Goal: Information Seeking & Learning: Learn about a topic

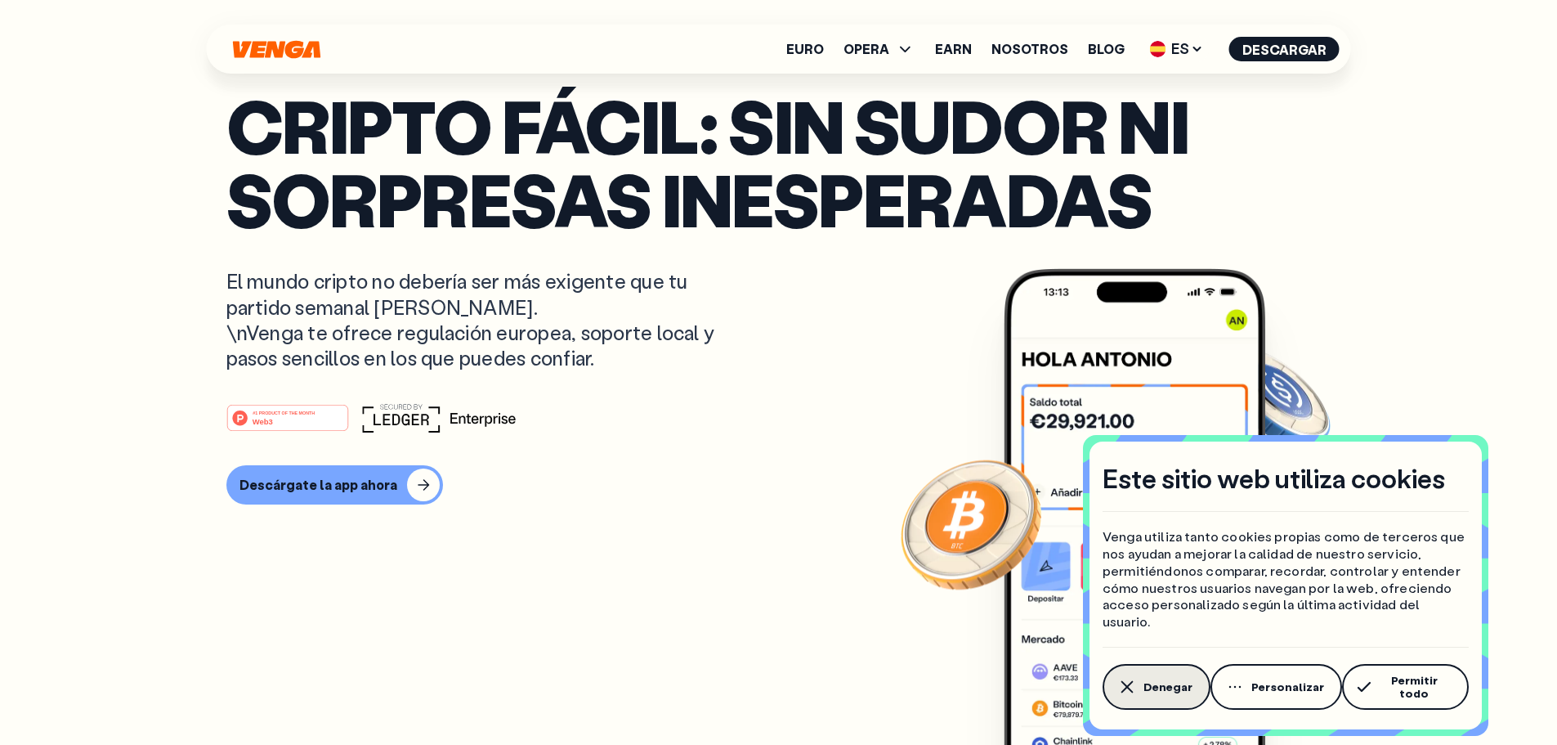
click at [1153, 693] on span "Denegar" at bounding box center [1167, 686] width 49 height 13
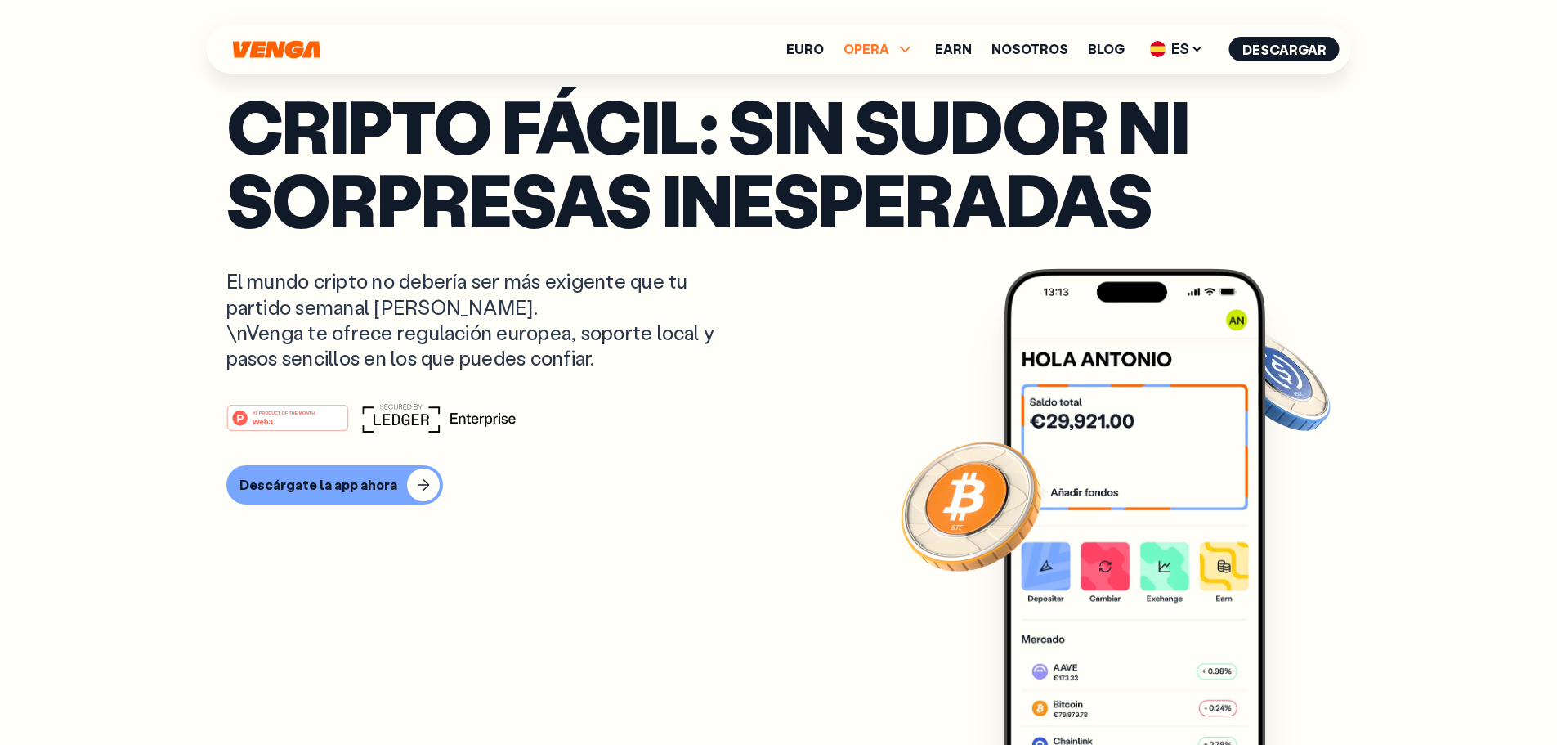
click at [911, 53] on icon at bounding box center [906, 49] width 20 height 20
click at [900, 79] on link "Comprar" at bounding box center [878, 84] width 59 height 17
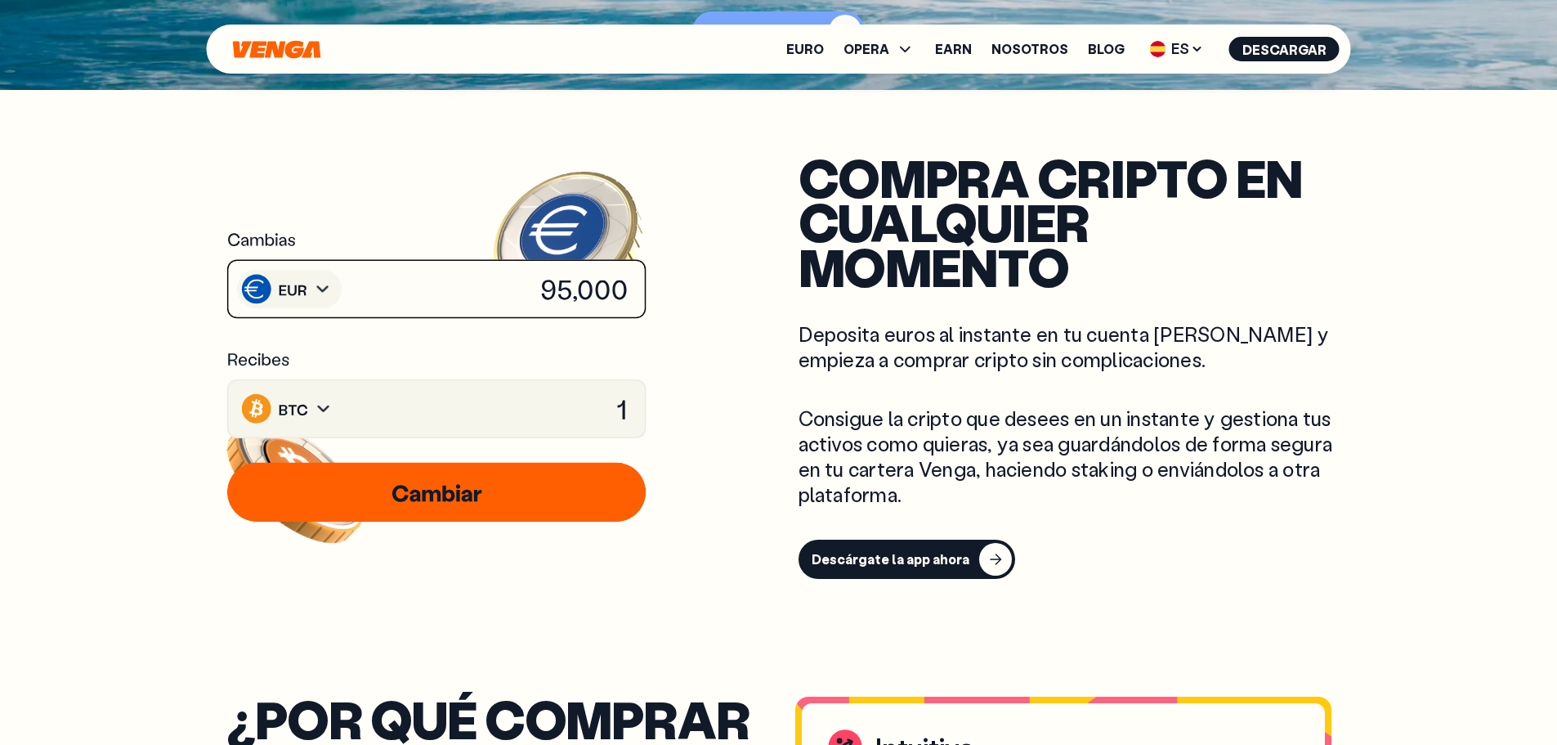
scroll to position [654, 0]
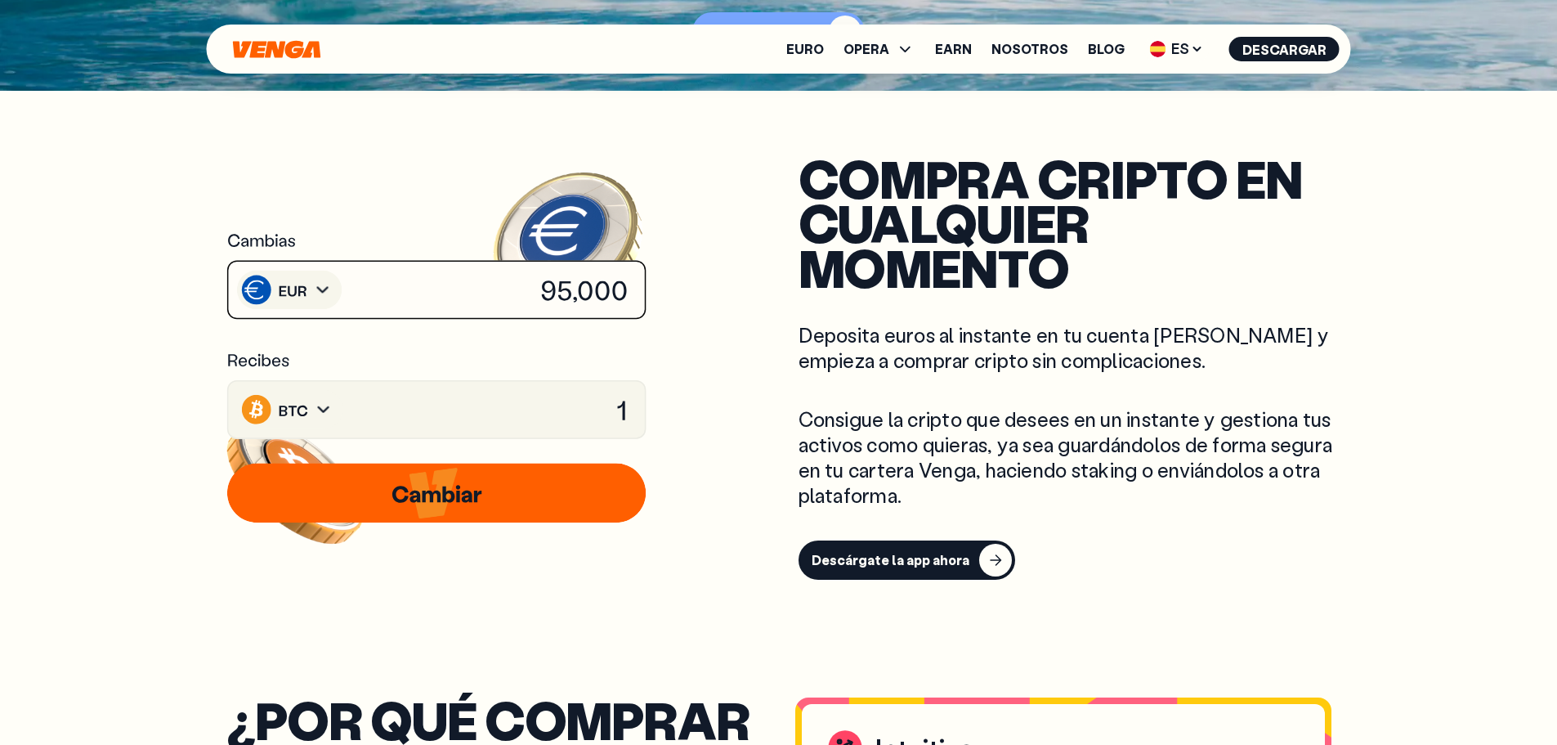
click at [401, 293] on icon at bounding box center [437, 289] width 422 height 61
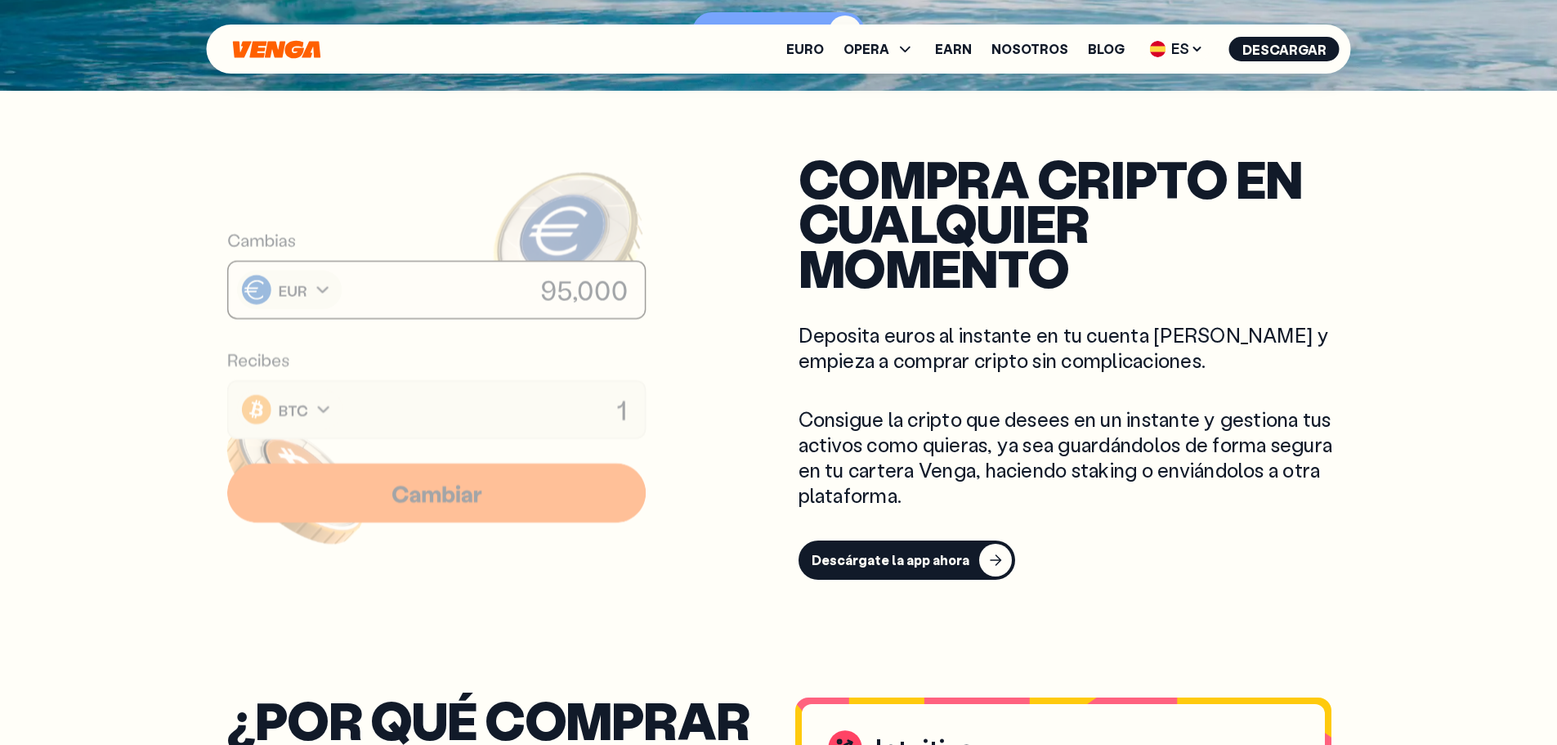
drag, startPoint x: 530, startPoint y: 295, endPoint x: 624, endPoint y: 301, distance: 95.0
click at [624, 301] on g at bounding box center [448, 532] width 476 height 736
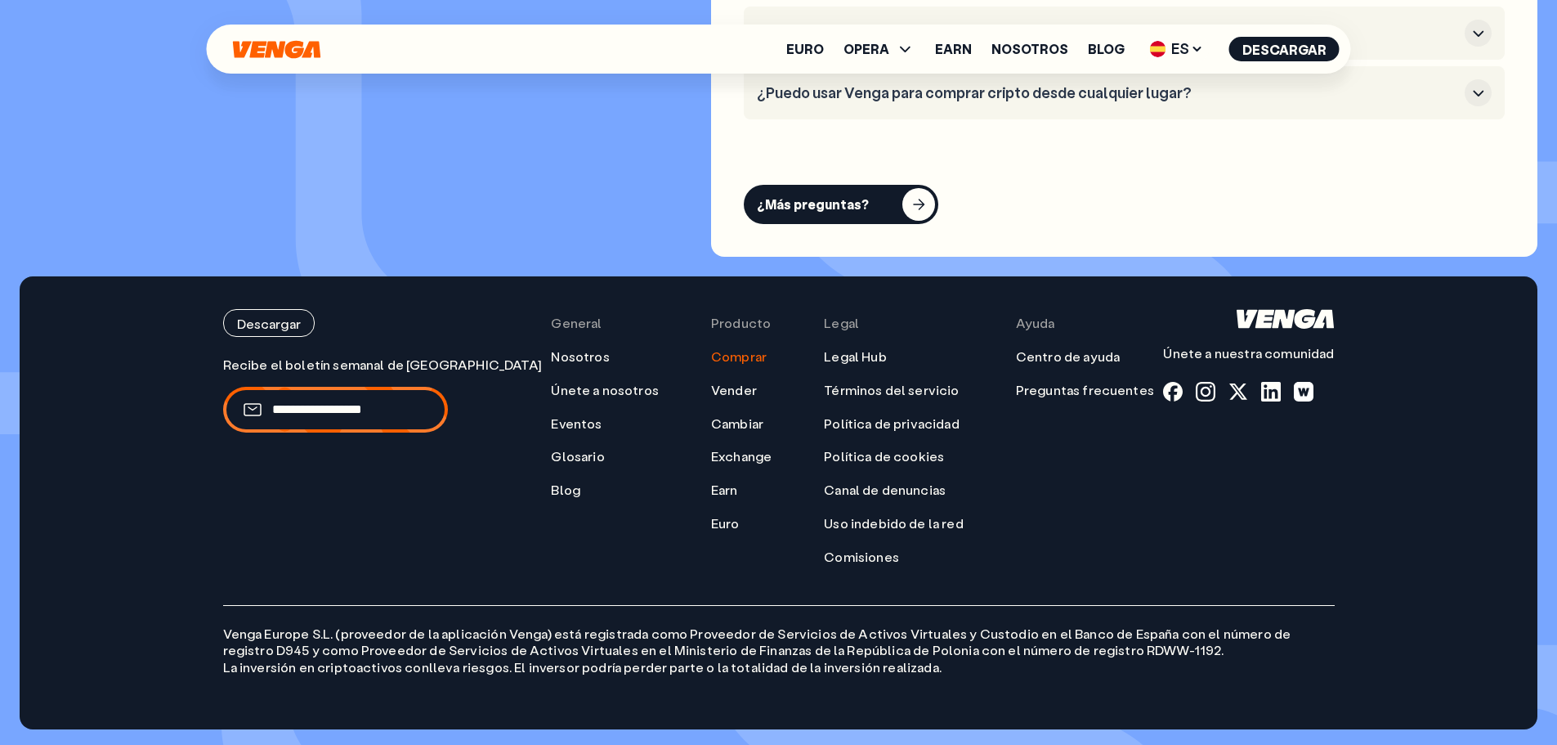
scroll to position [5115, 0]
click at [953, 51] on link "Earn" at bounding box center [953, 48] width 37 height 13
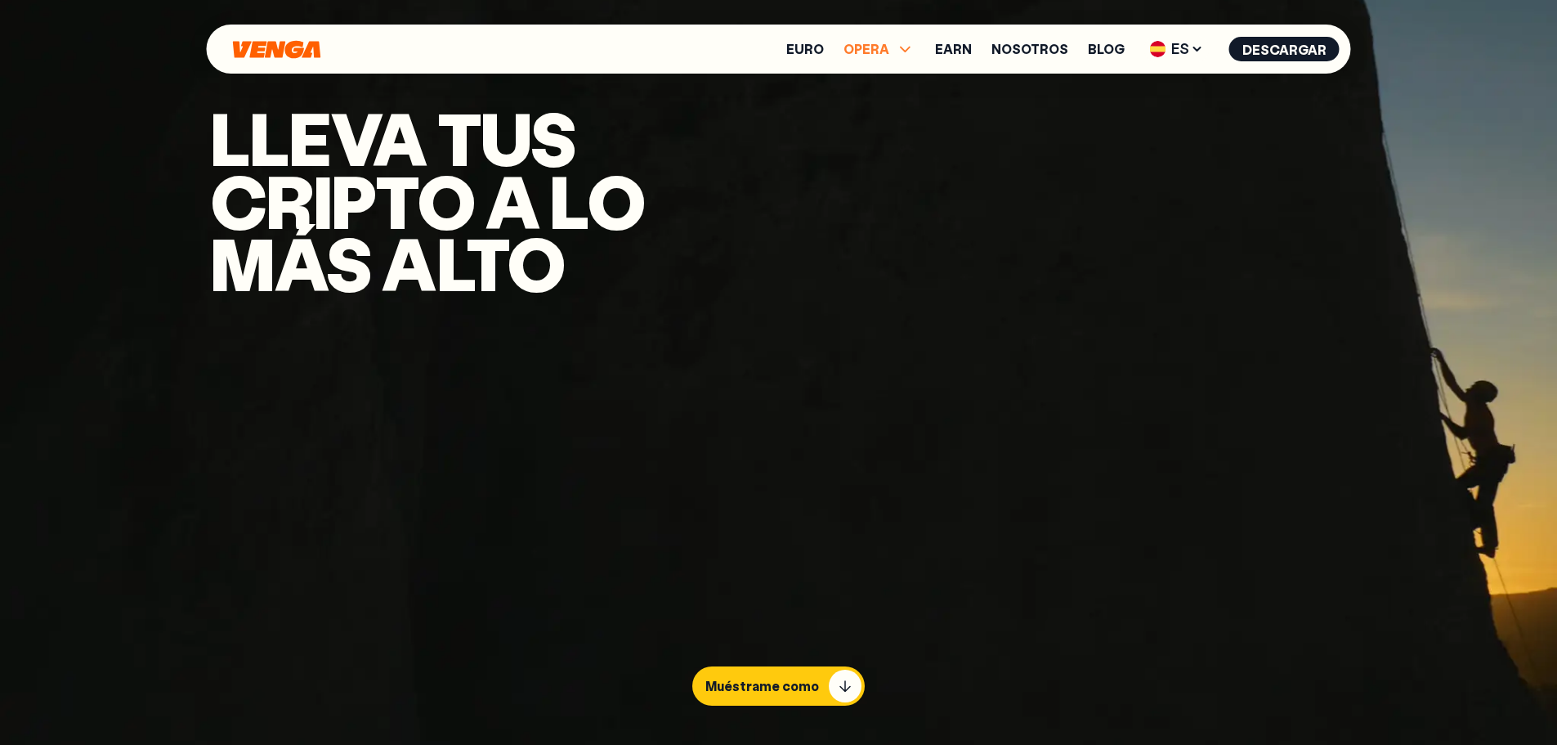
click at [889, 46] on span "OPERA" at bounding box center [866, 48] width 46 height 13
click at [900, 148] on link "Exchange" at bounding box center [879, 154] width 65 height 17
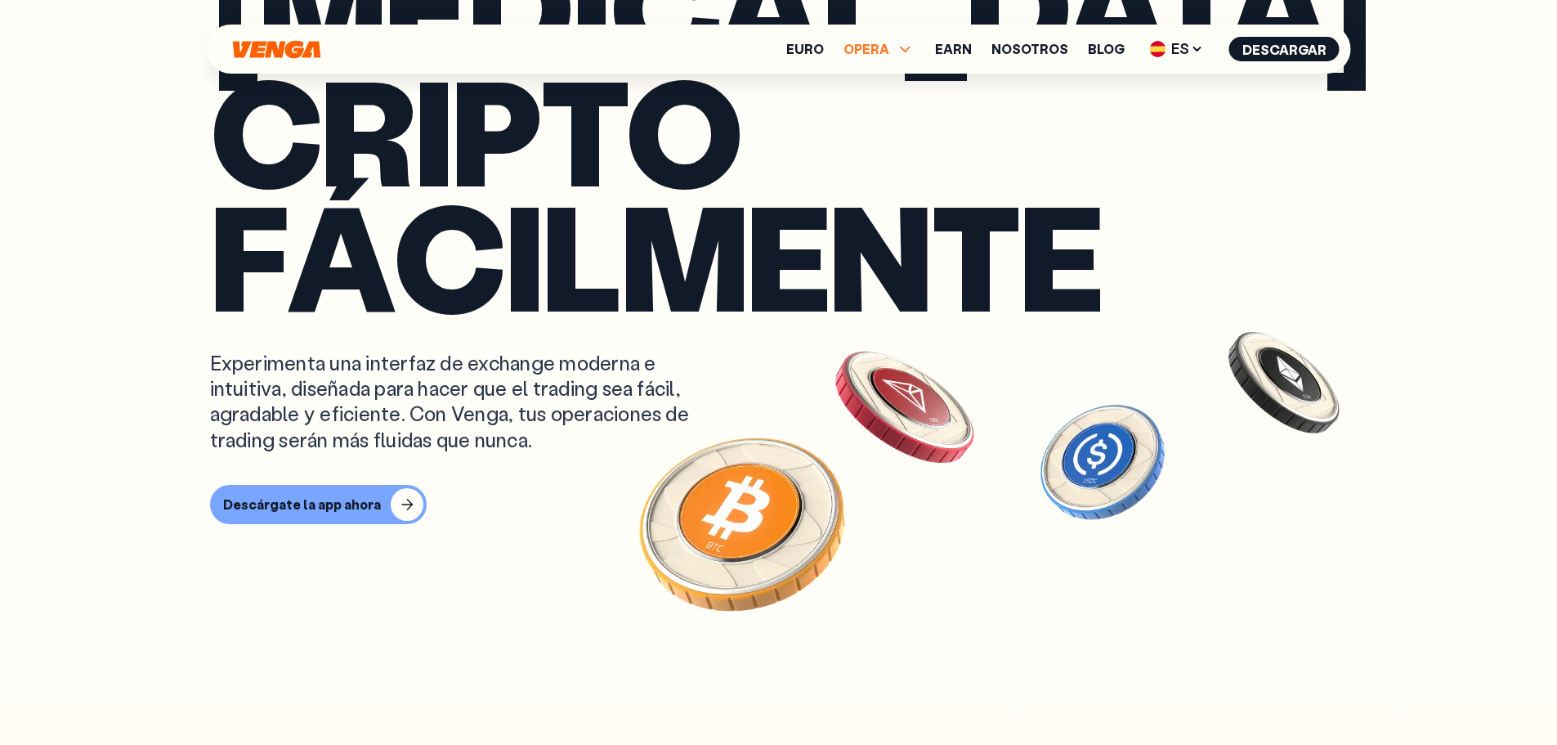
click at [881, 46] on span "OPERA" at bounding box center [866, 48] width 46 height 13
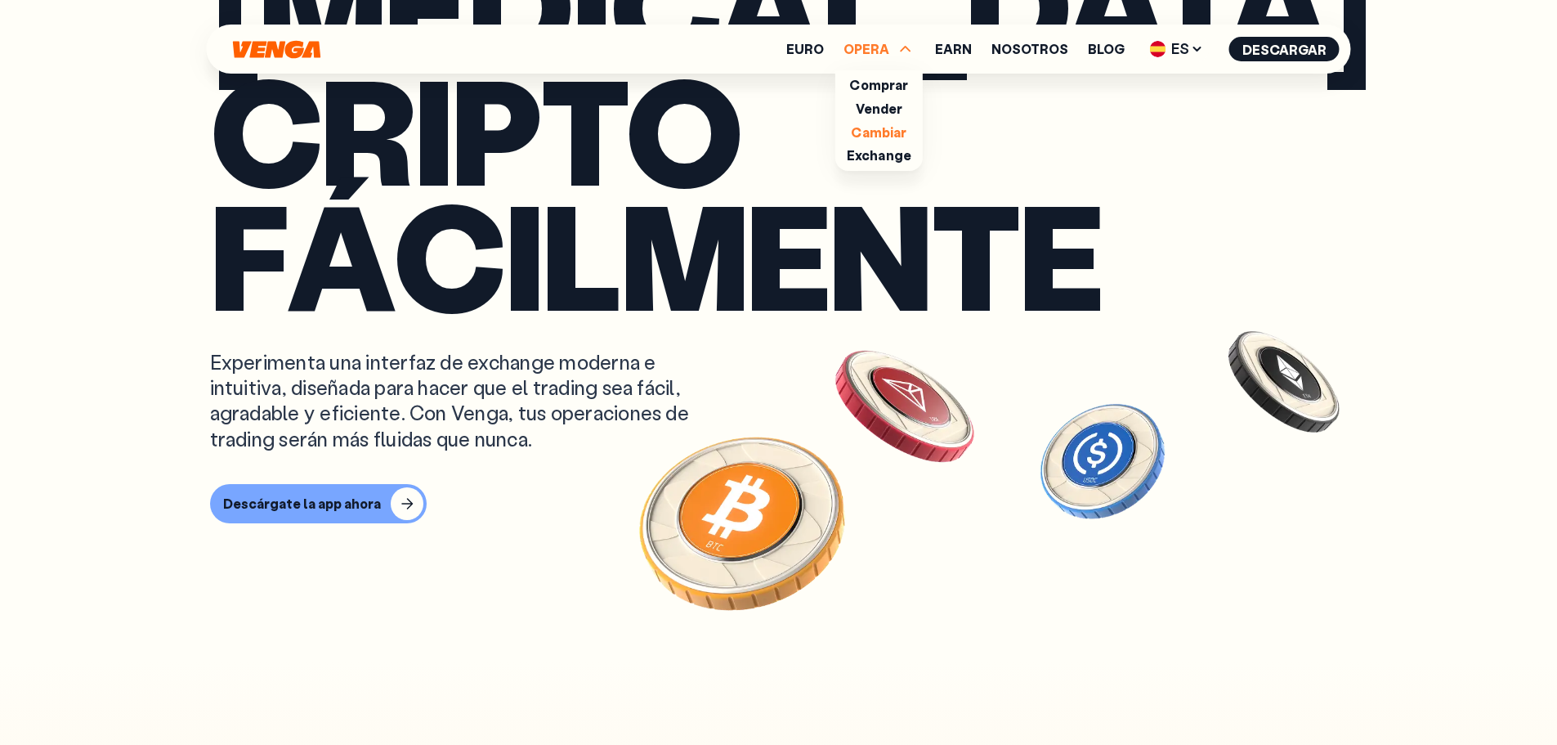
click at [871, 130] on link "Cambiar" at bounding box center [879, 131] width 56 height 17
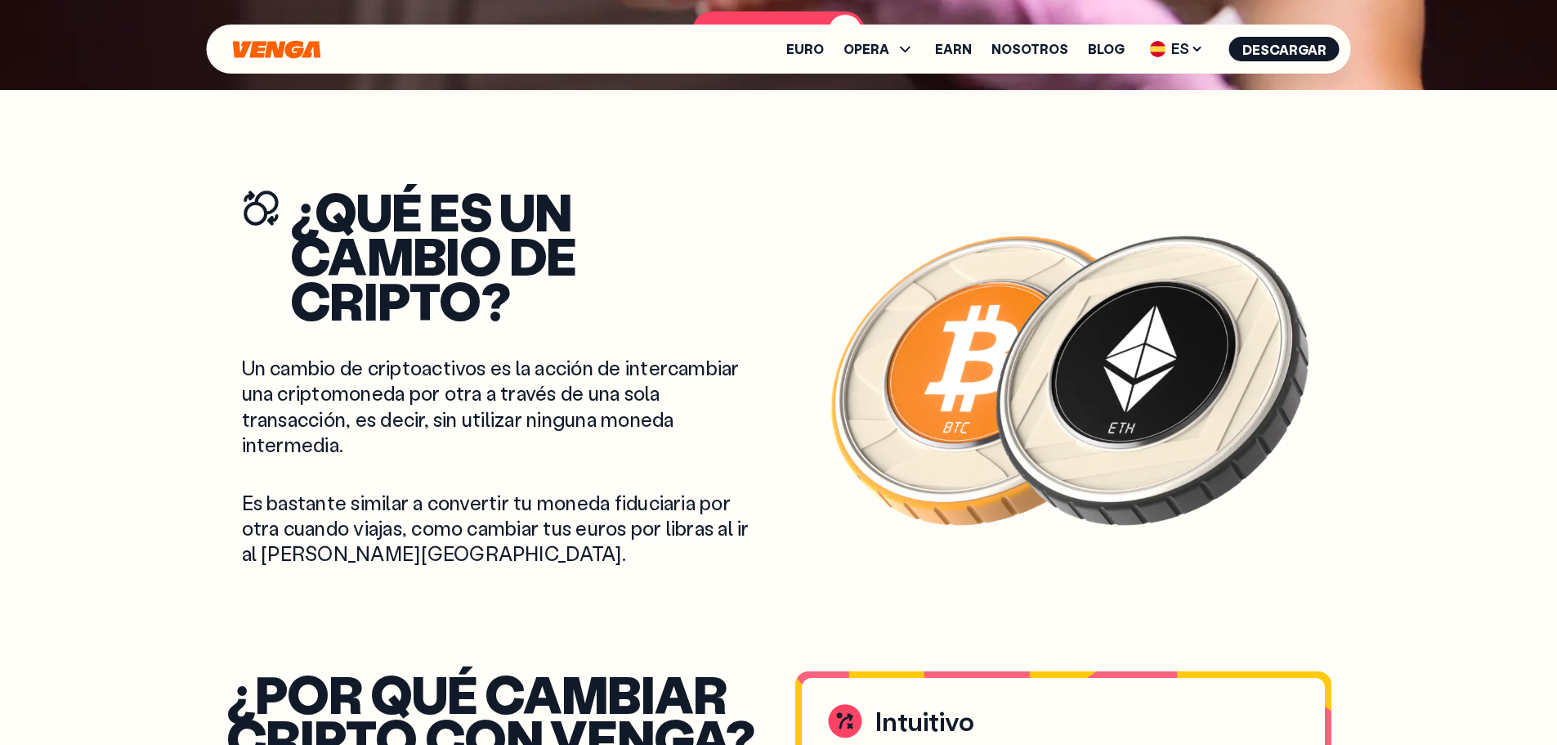
scroll to position [654, 0]
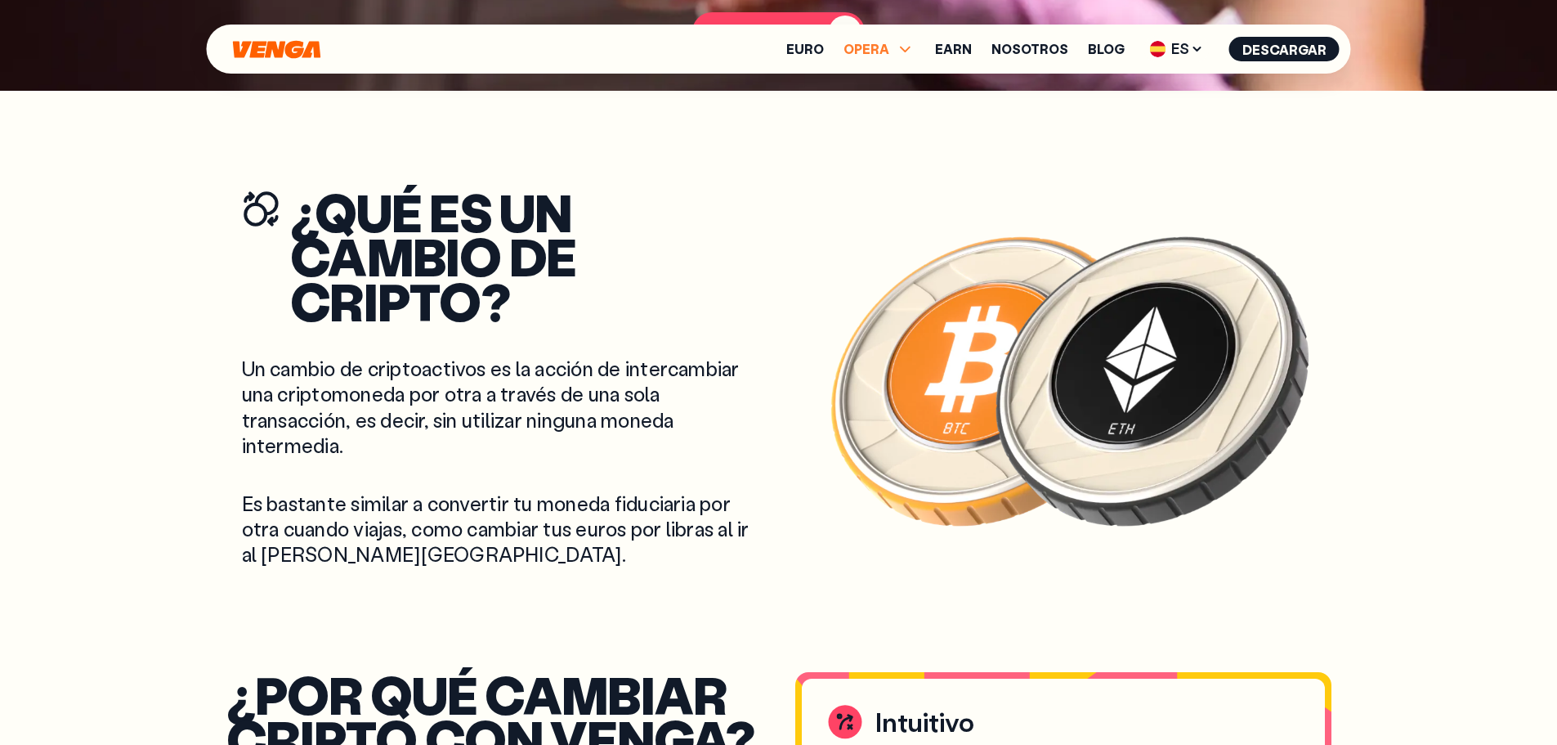
click at [889, 54] on span "OPERA" at bounding box center [866, 48] width 46 height 13
click at [875, 150] on link "Exchange" at bounding box center [879, 156] width 65 height 17
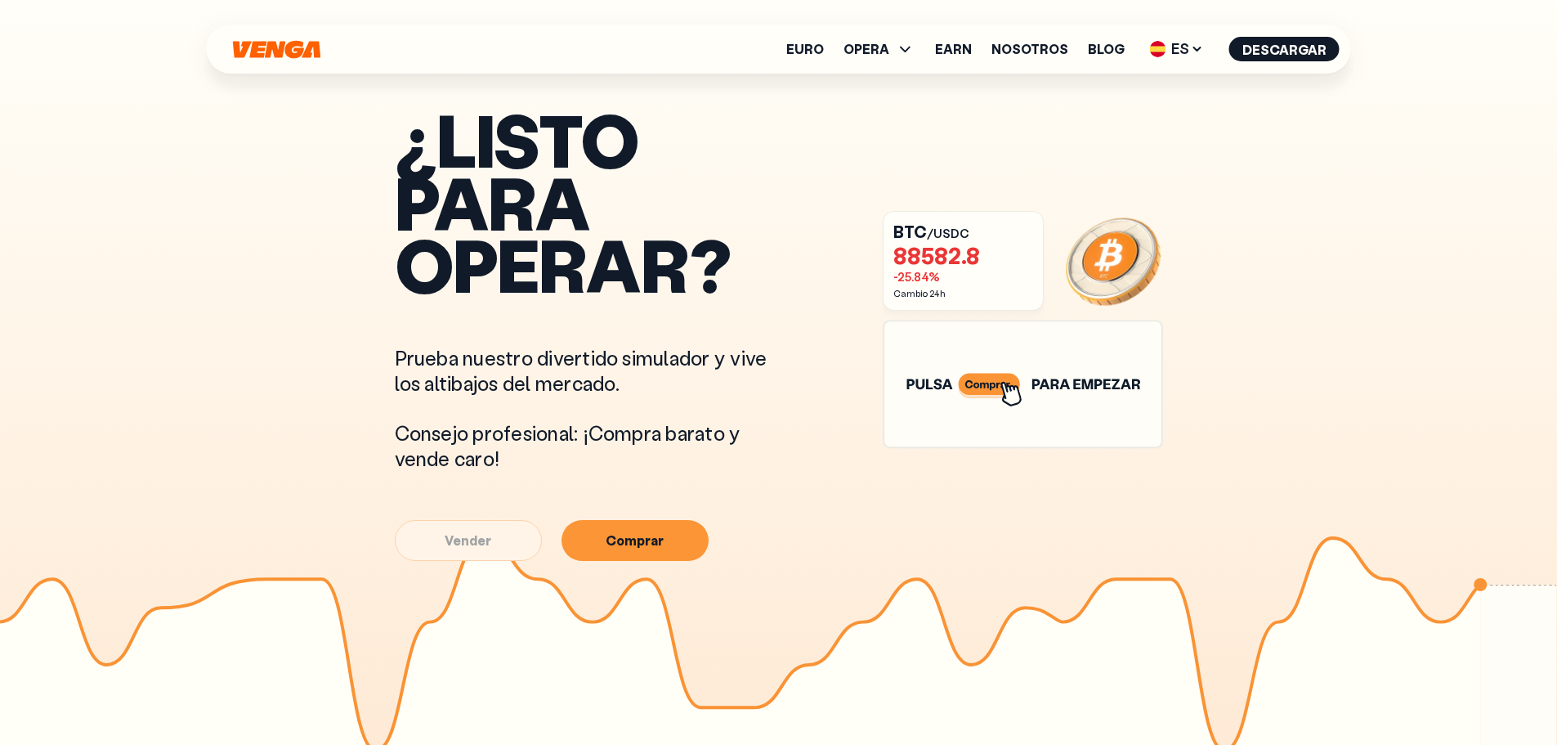
scroll to position [817, 0]
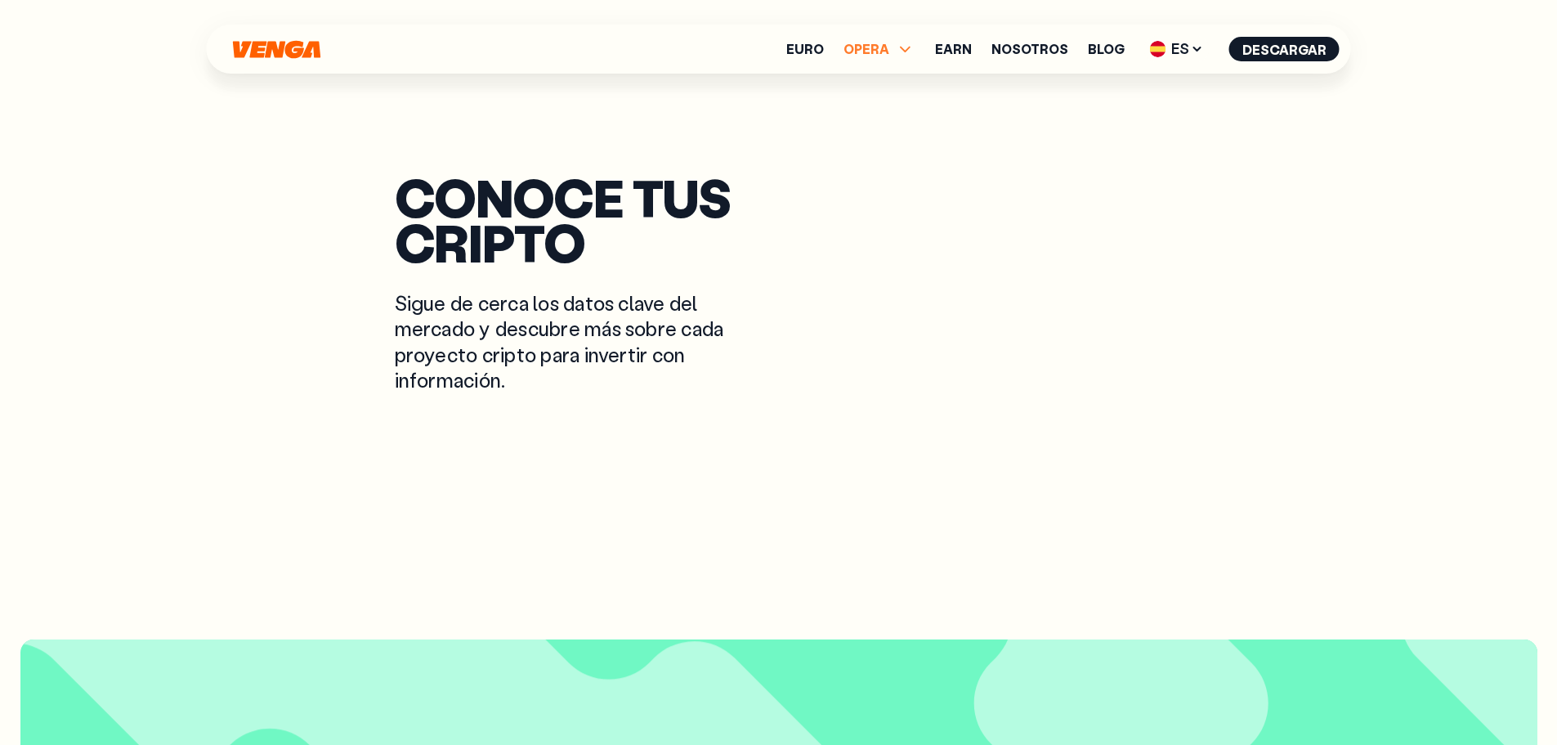
click at [889, 51] on span "OPERA" at bounding box center [866, 48] width 46 height 13
click at [875, 149] on link "Exchange" at bounding box center [879, 154] width 65 height 17
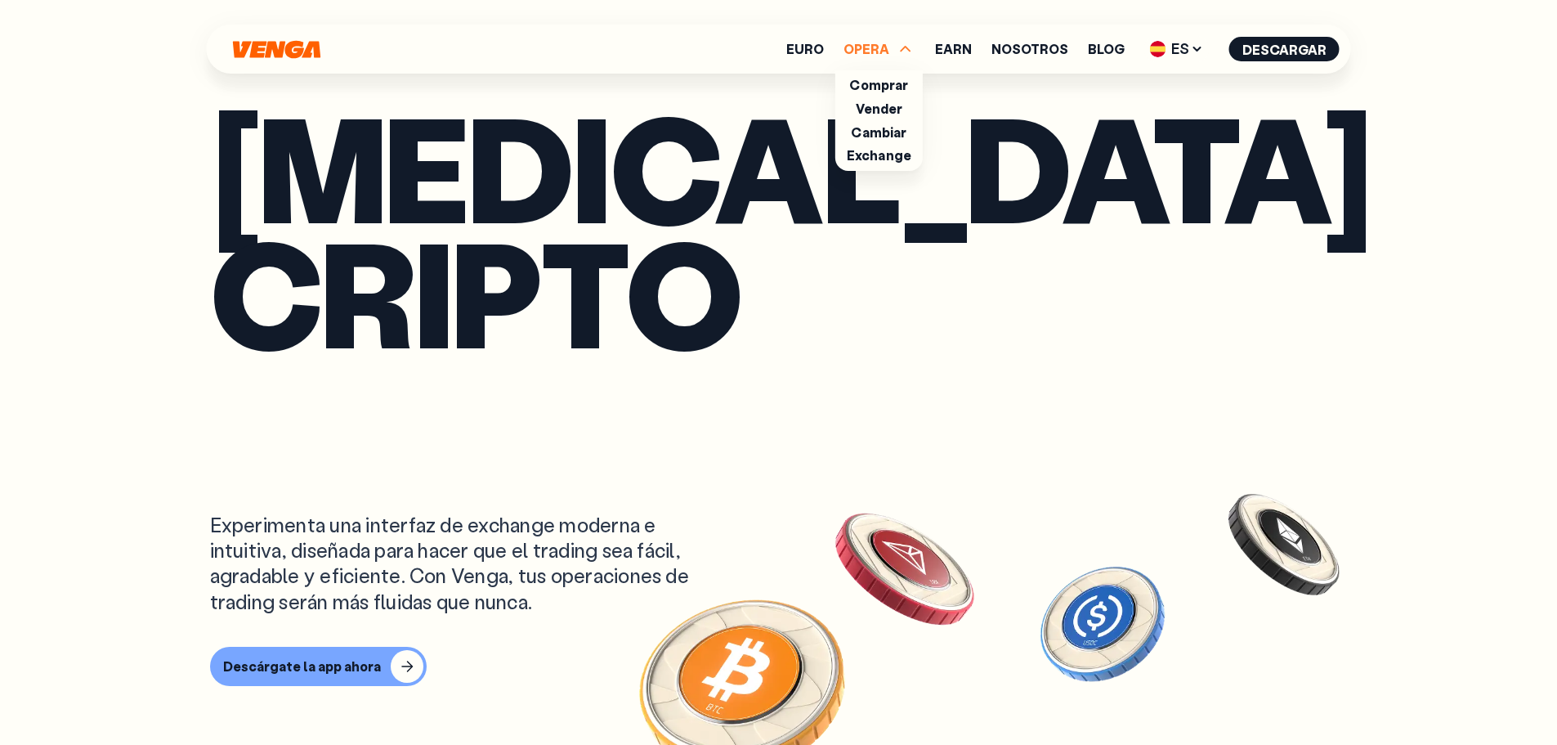
scroll to position [0, 0]
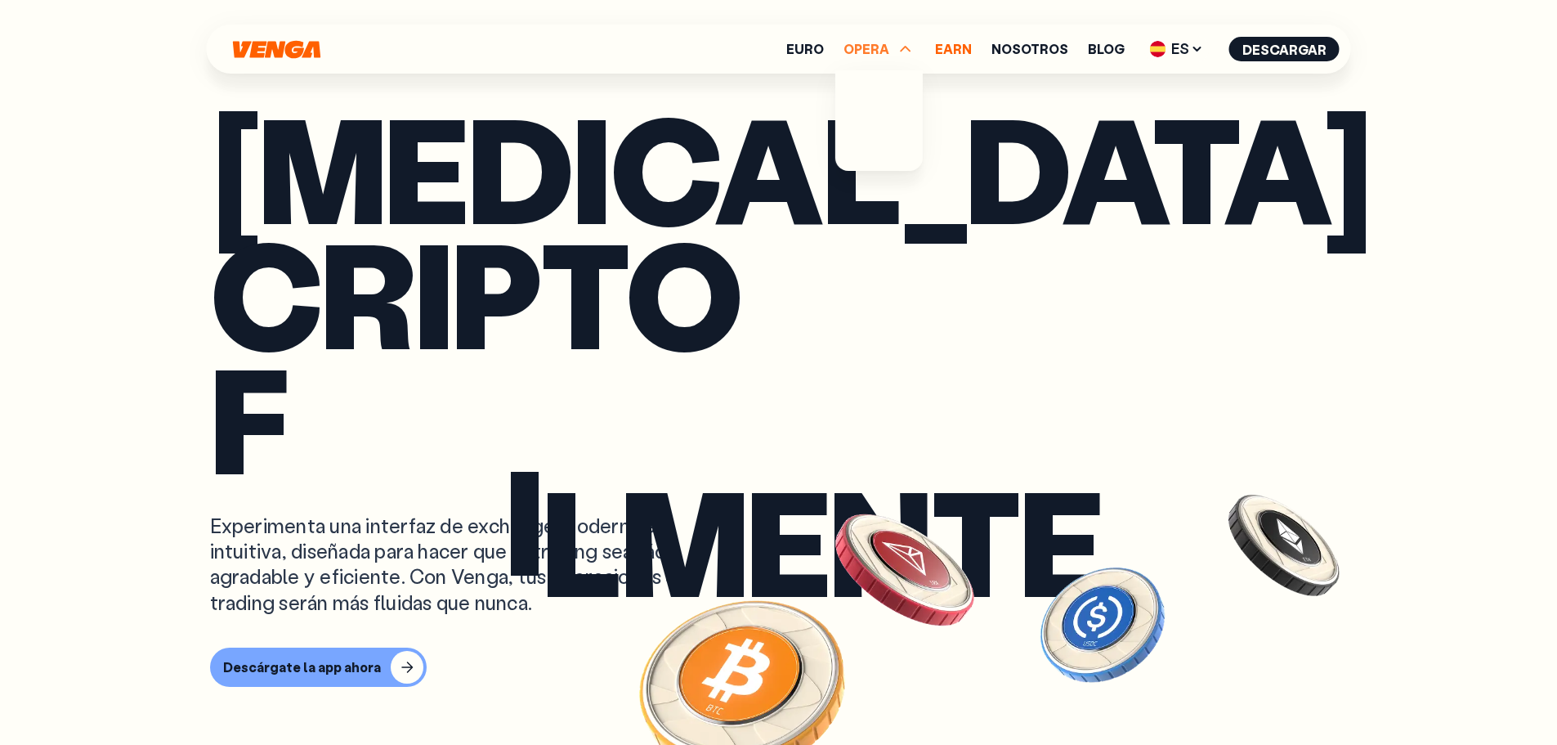
click at [957, 52] on link "Earn" at bounding box center [953, 48] width 37 height 13
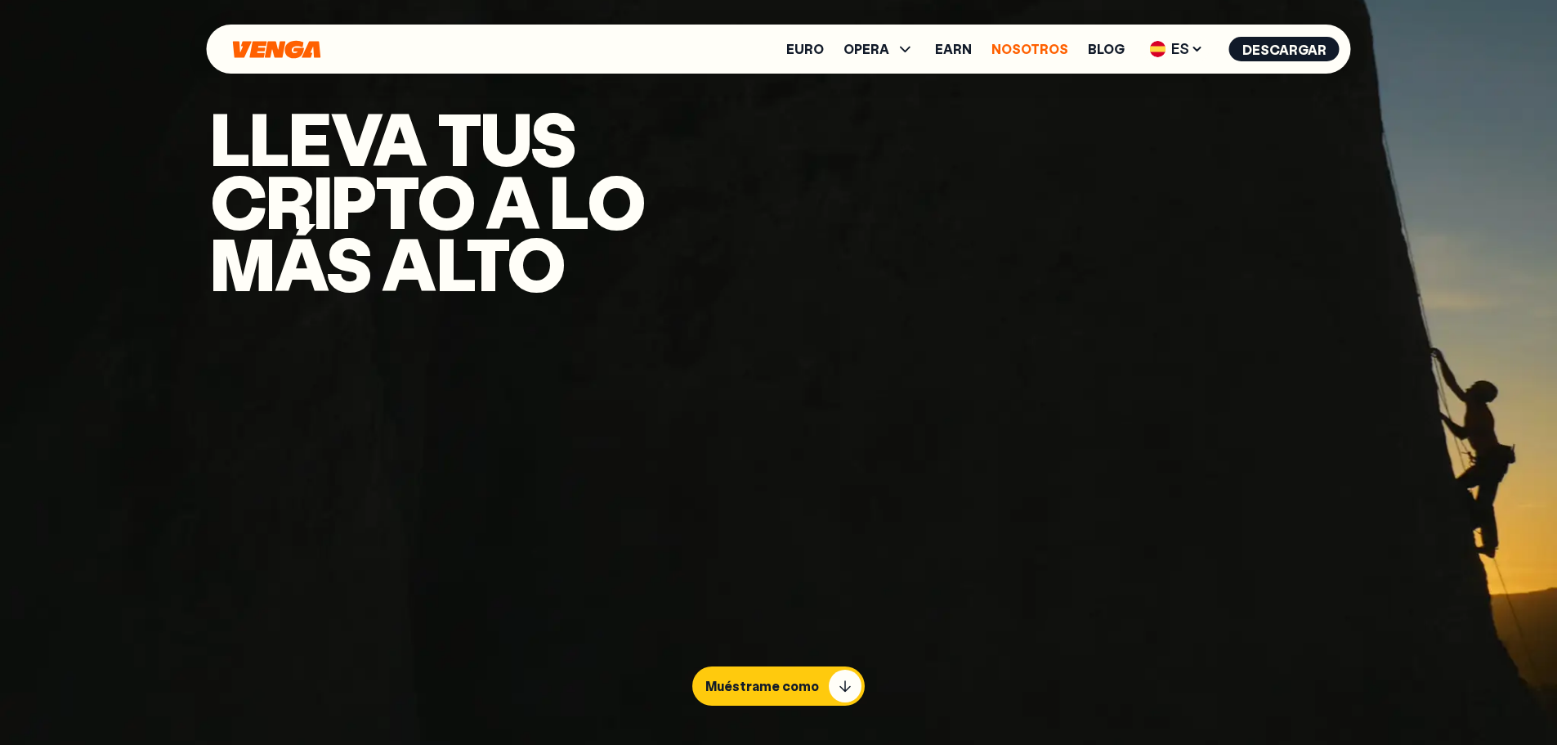
click at [1031, 52] on link "Nosotros" at bounding box center [1029, 48] width 77 height 13
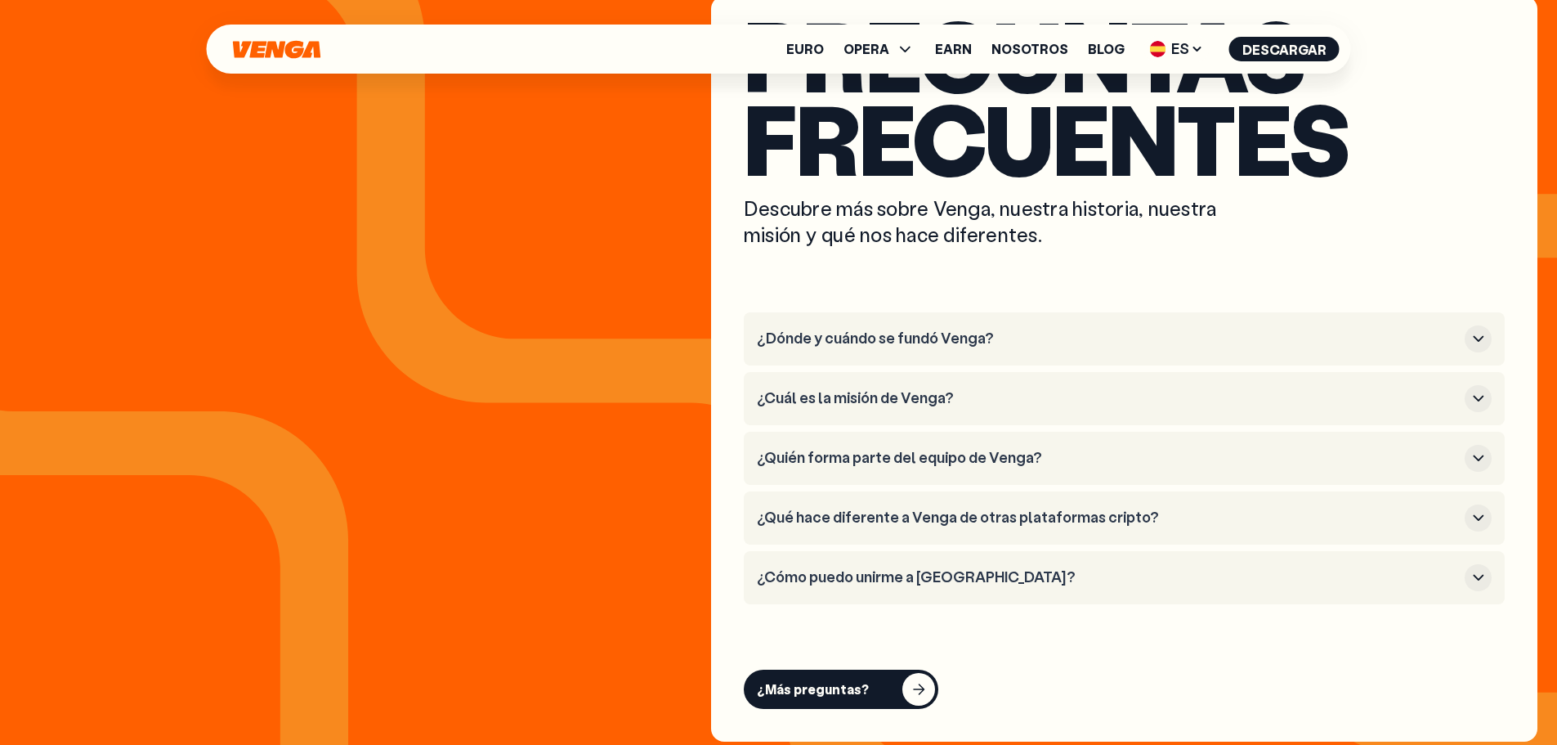
scroll to position [6211, 0]
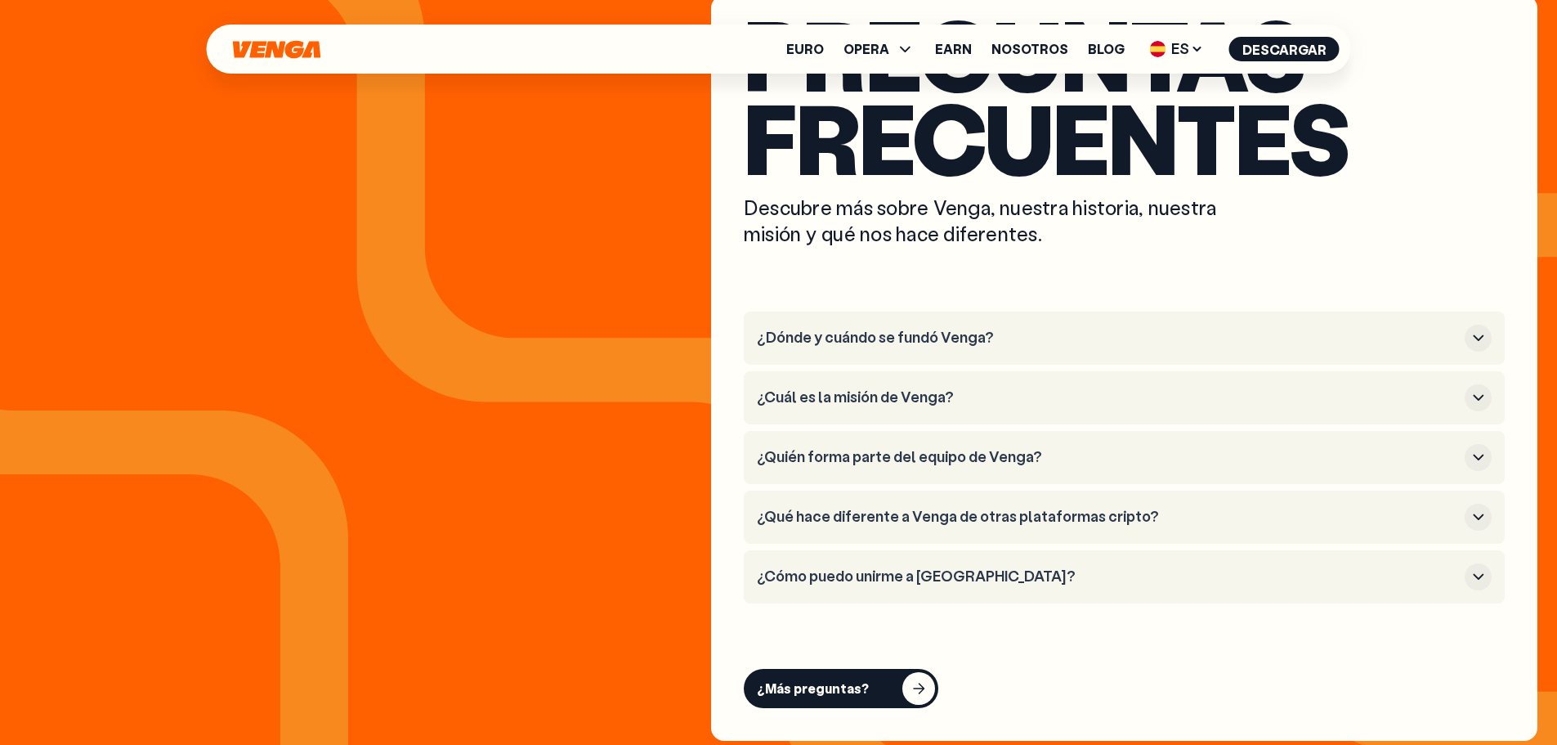
click at [923, 351] on li "¿Dónde y cuándo se fundó Venga?" at bounding box center [1124, 337] width 761 height 53
click at [919, 338] on h3 "¿Dónde y cuándo se fundó Venga?" at bounding box center [1107, 338] width 701 height 18
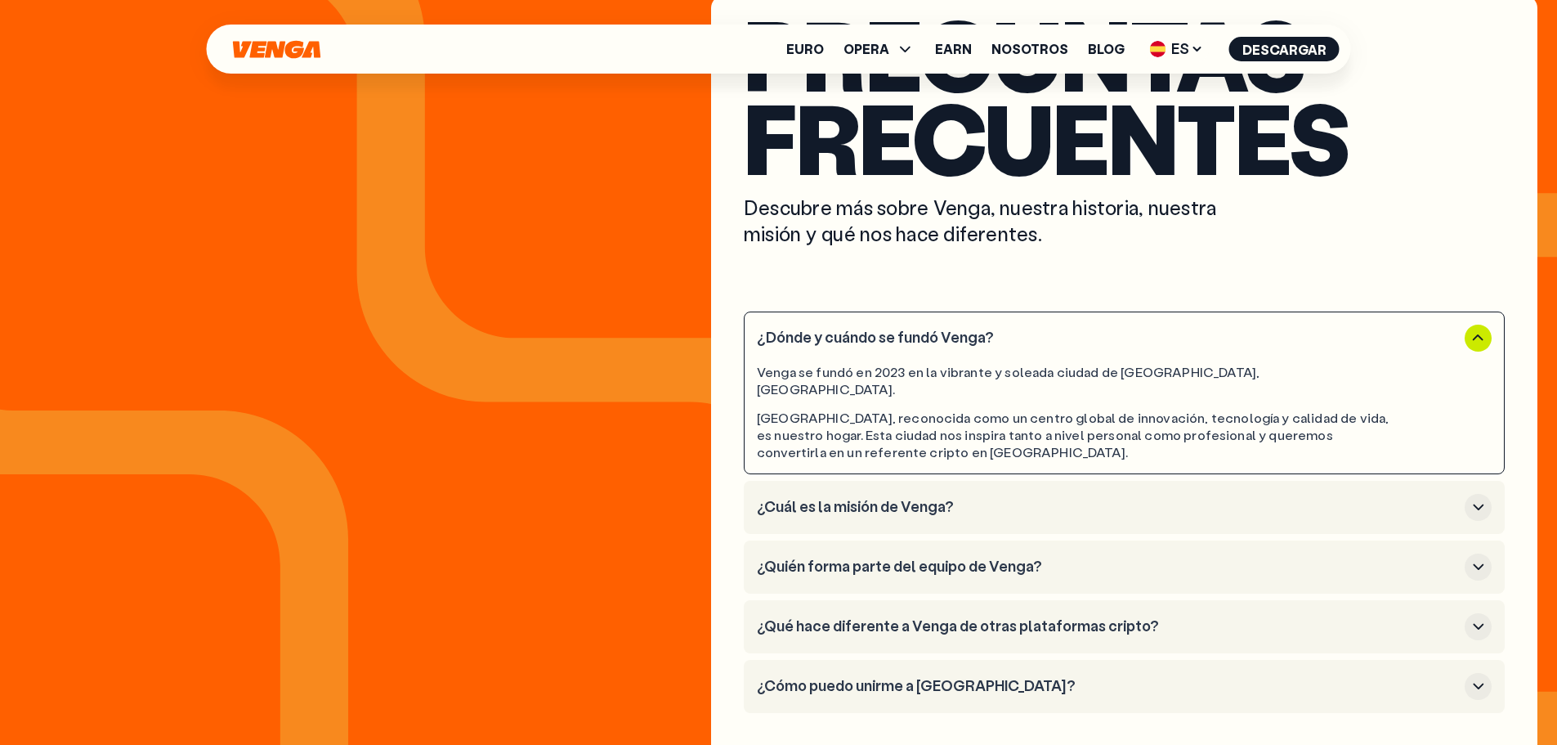
click at [919, 338] on h3 "¿Dónde y cuándo se fundó Venga?" at bounding box center [1107, 338] width 701 height 18
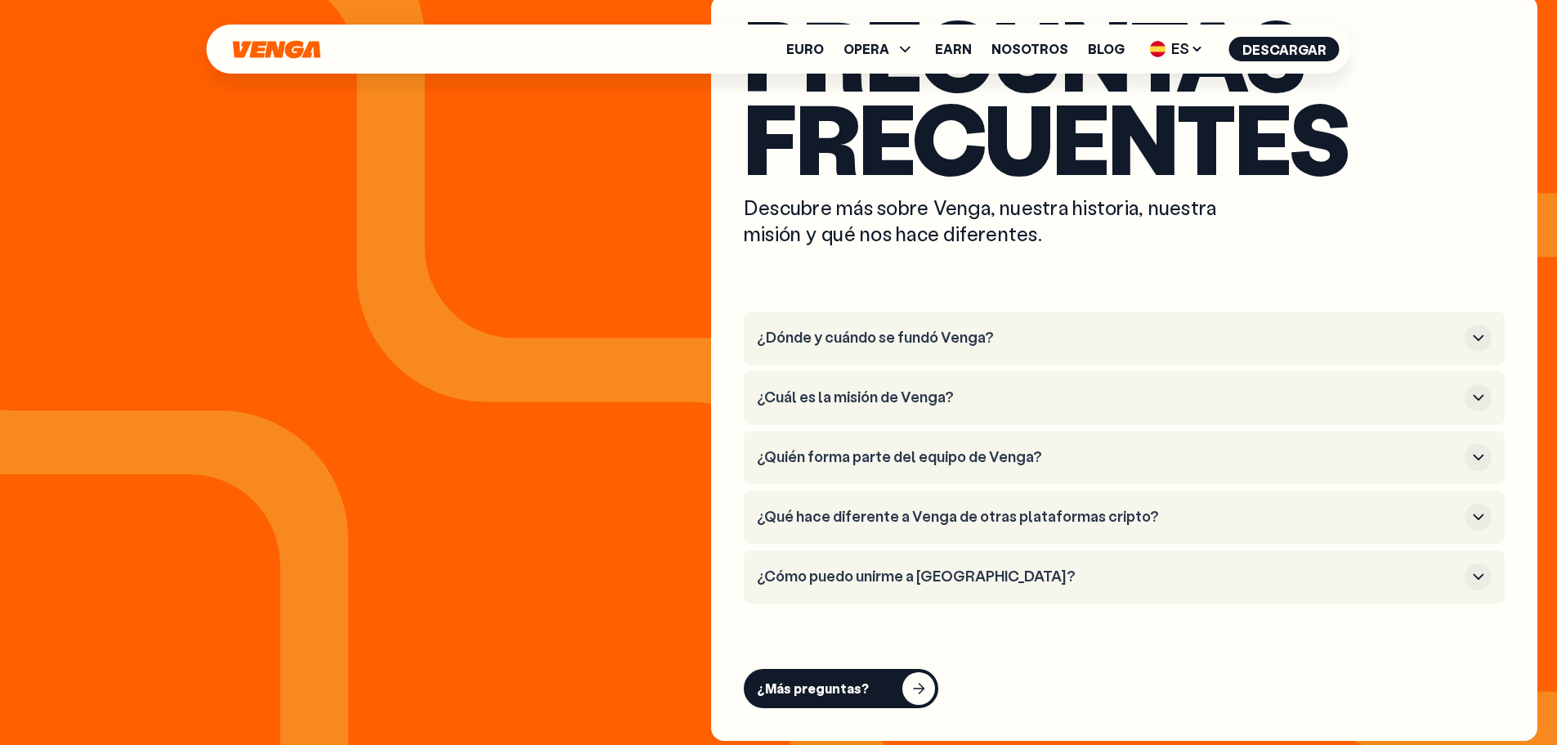
click at [904, 442] on li "¿Quién forma parte del equipo de Venga?" at bounding box center [1124, 457] width 761 height 53
click at [904, 448] on h3 "¿Quién forma parte del equipo de Venga?" at bounding box center [1107, 457] width 701 height 18
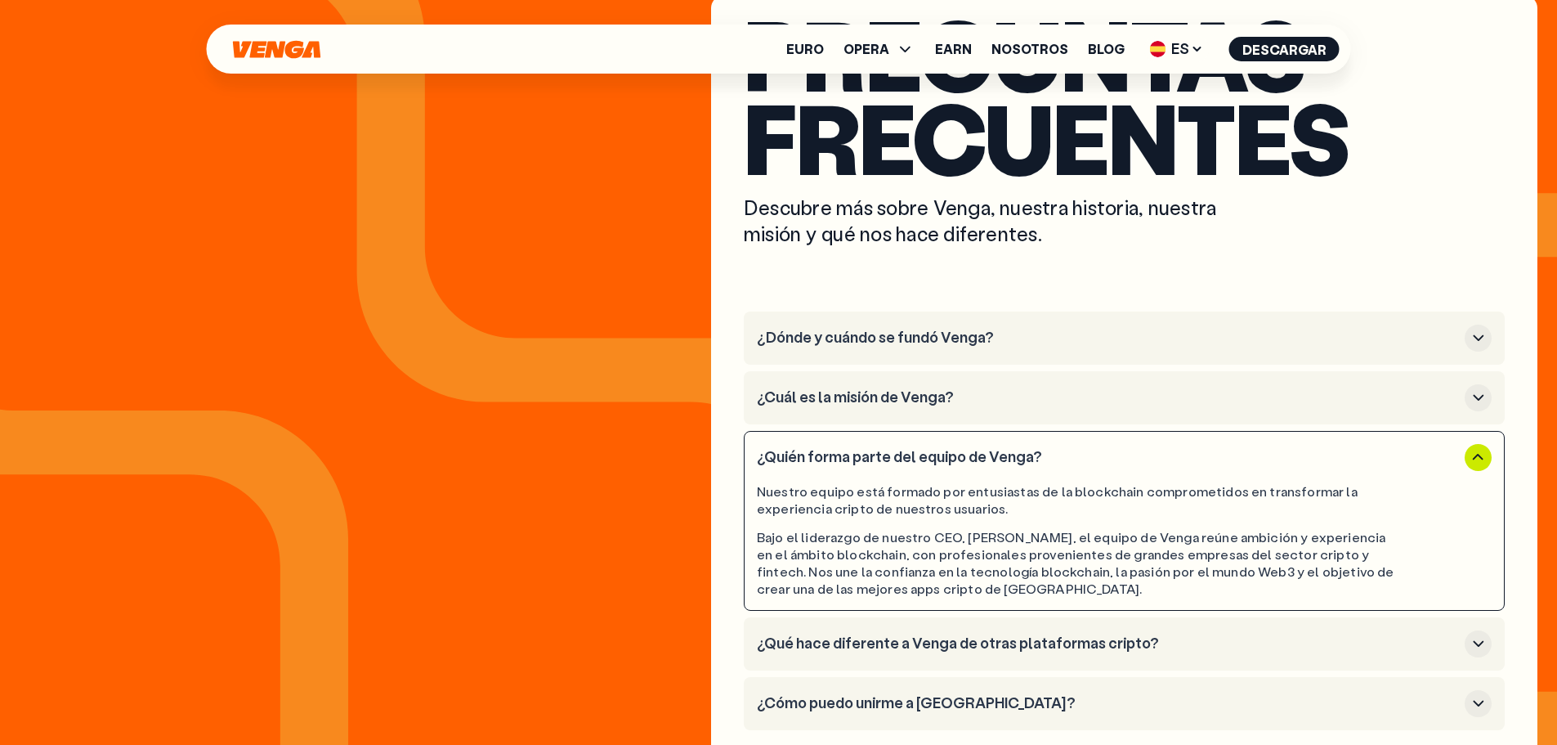
click at [904, 448] on h3 "¿Quién forma parte del equipo de Venga?" at bounding box center [1107, 457] width 701 height 18
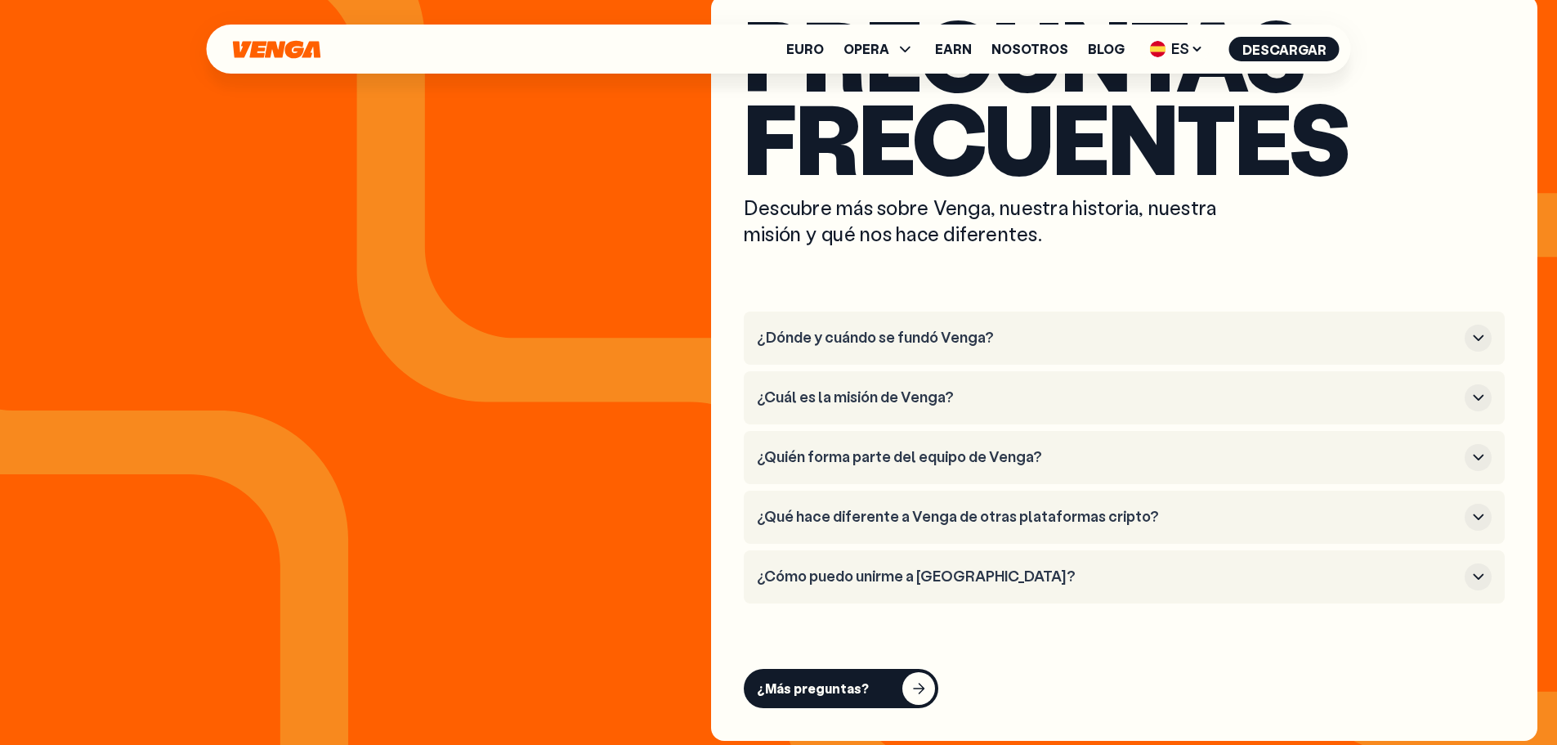
click at [870, 567] on h3 "¿Cómo puedo unirme a [GEOGRAPHIC_DATA]?" at bounding box center [1107, 576] width 701 height 18
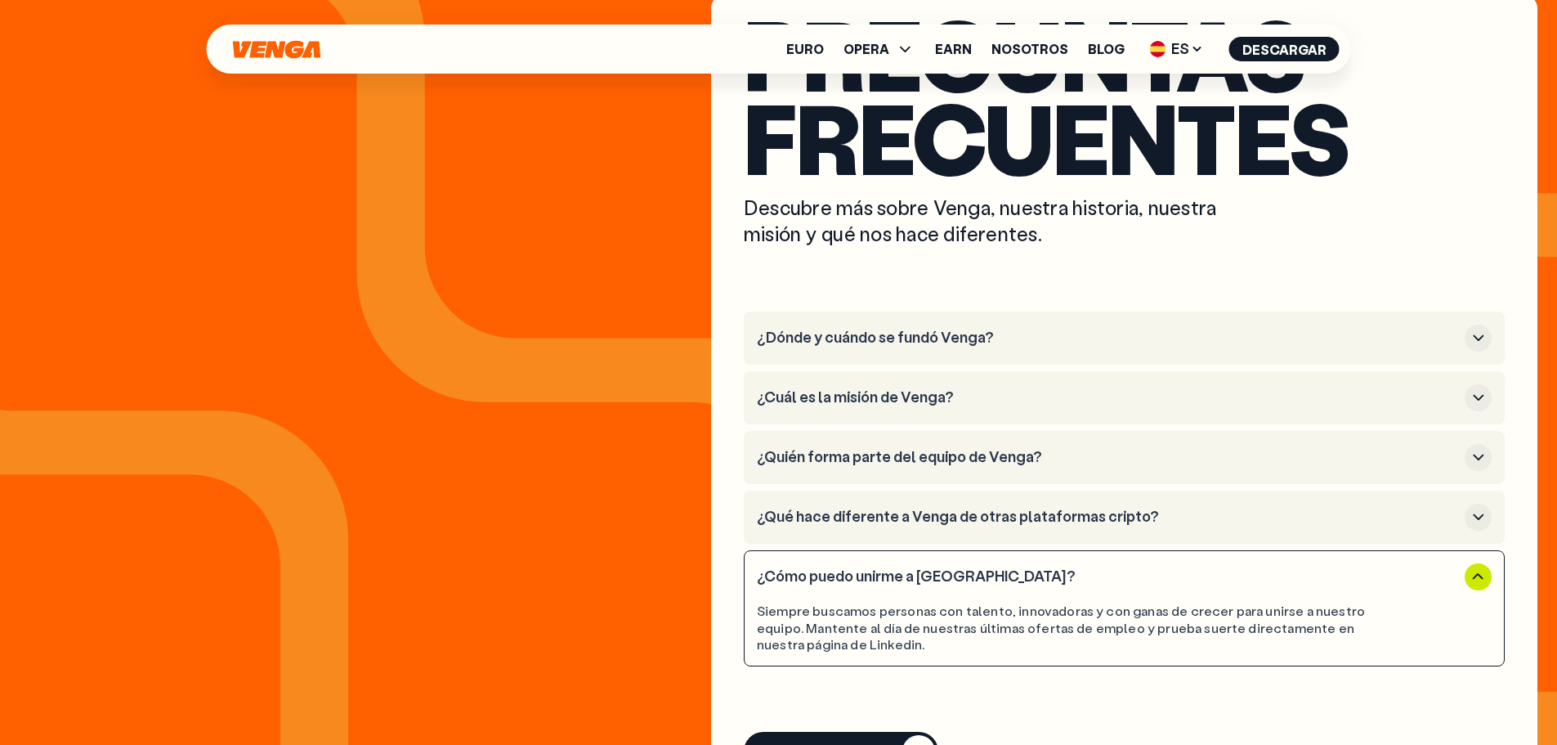
click at [870, 567] on h3 "¿Cómo puedo unirme a [GEOGRAPHIC_DATA]?" at bounding box center [1107, 576] width 701 height 18
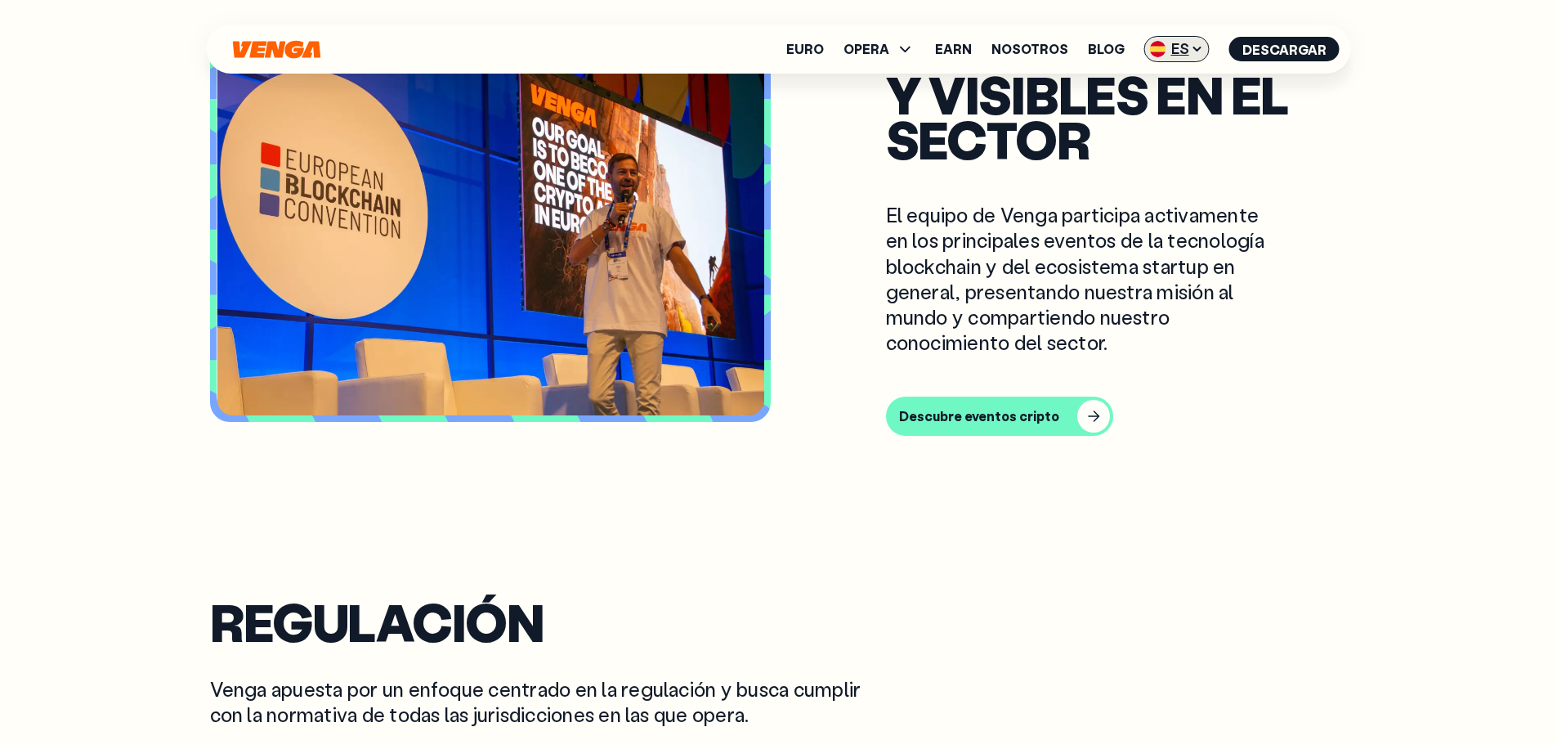
scroll to position [4903, 0]
click at [1197, 48] on icon at bounding box center [1197, 48] width 7 height 3
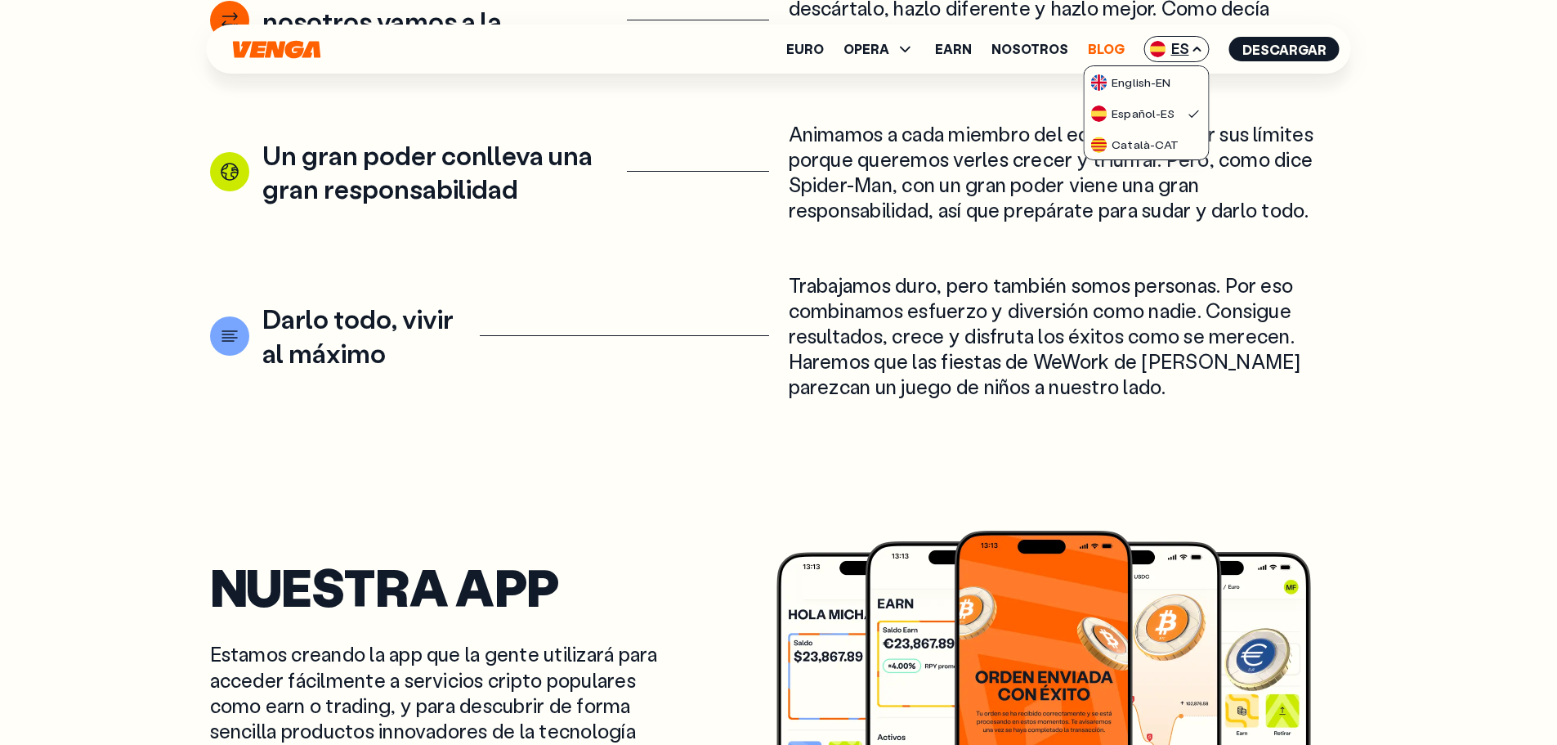
scroll to position [2779, 0]
click at [1073, 50] on ul "Euro OPERA Comprar Vender Cambiar Exchange Earn Nosotros Blog ES English - EN E…" at bounding box center [1062, 49] width 553 height 26
click at [1110, 44] on link "Blog" at bounding box center [1106, 48] width 37 height 13
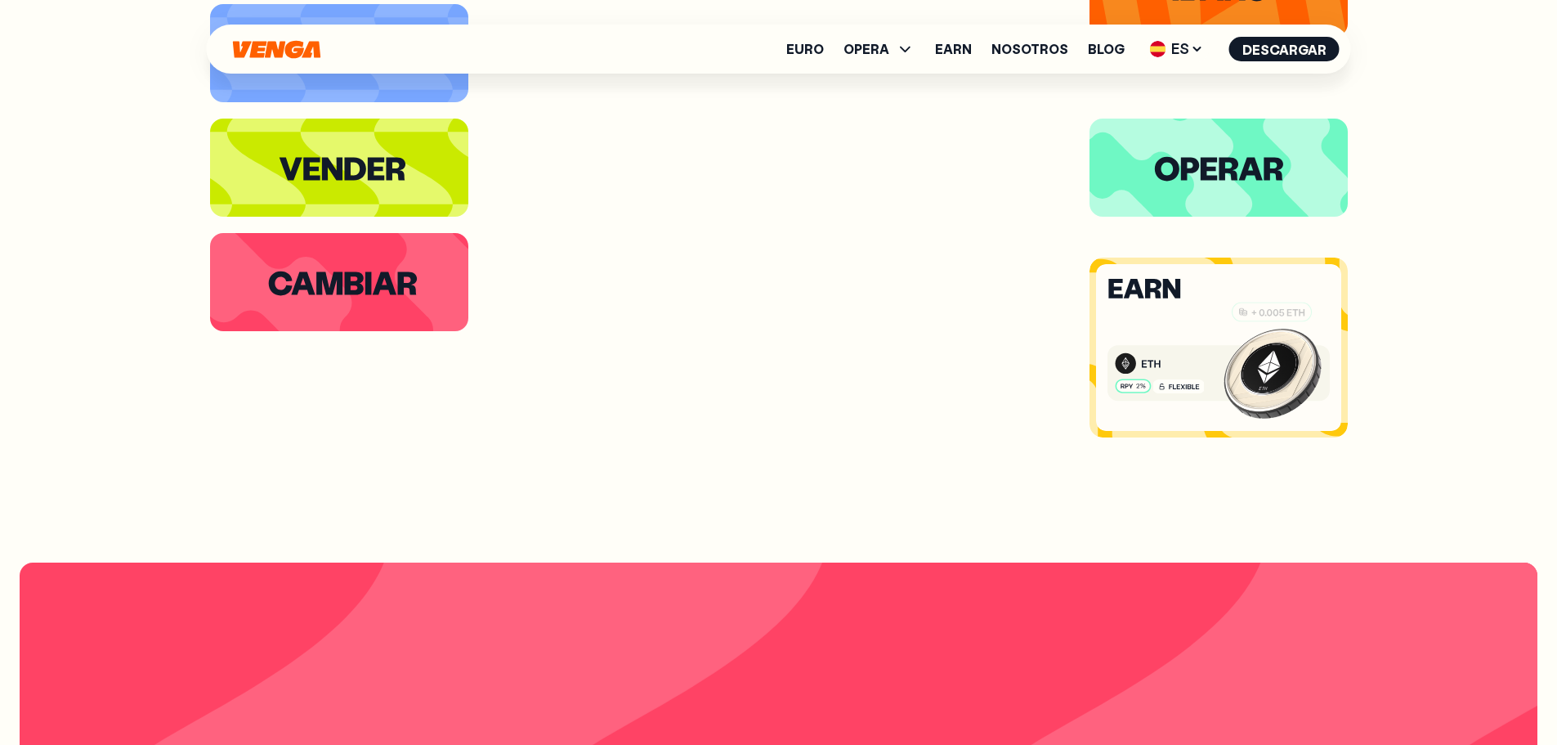
scroll to position [3759, 0]
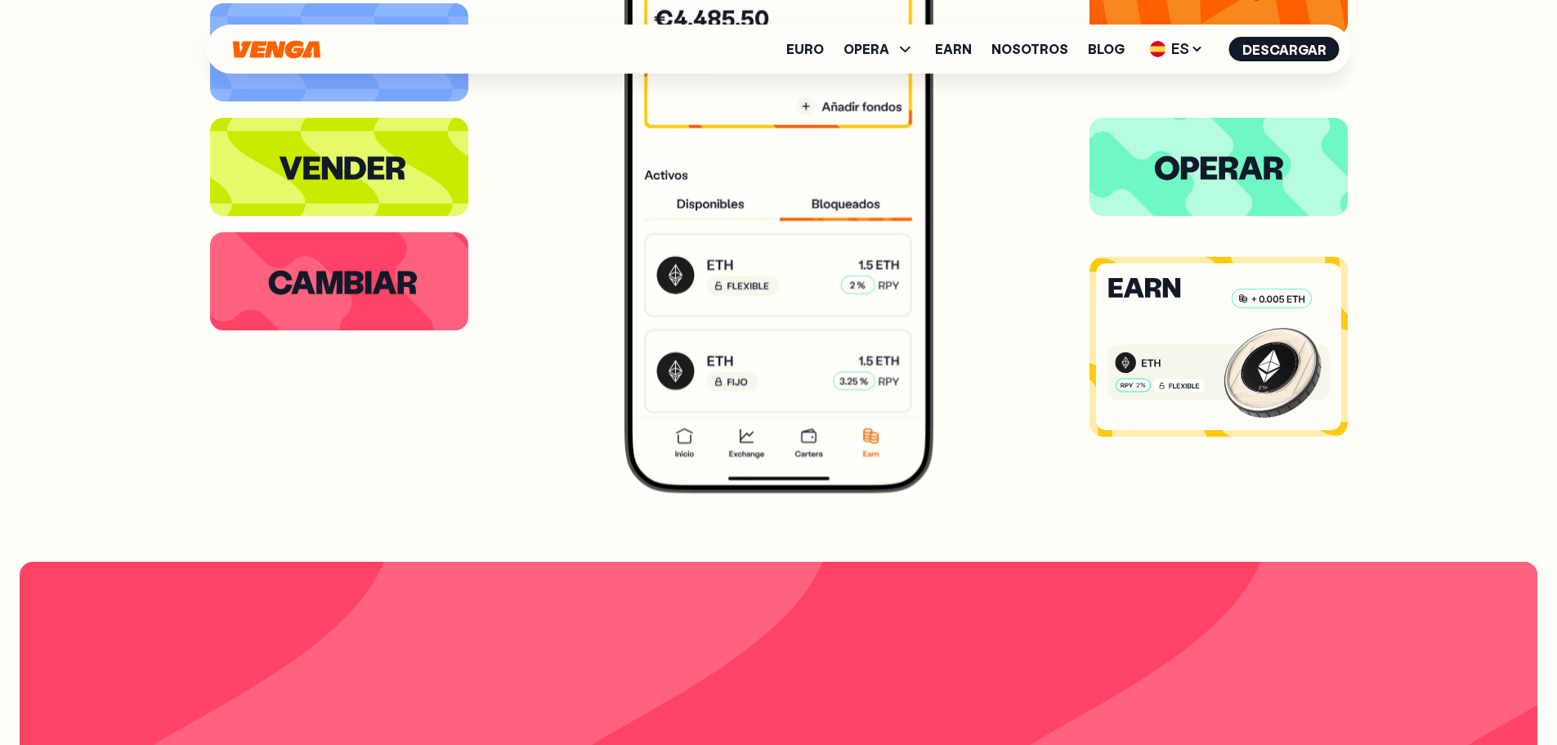
click at [1156, 360] on icon at bounding box center [1151, 362] width 21 height 14
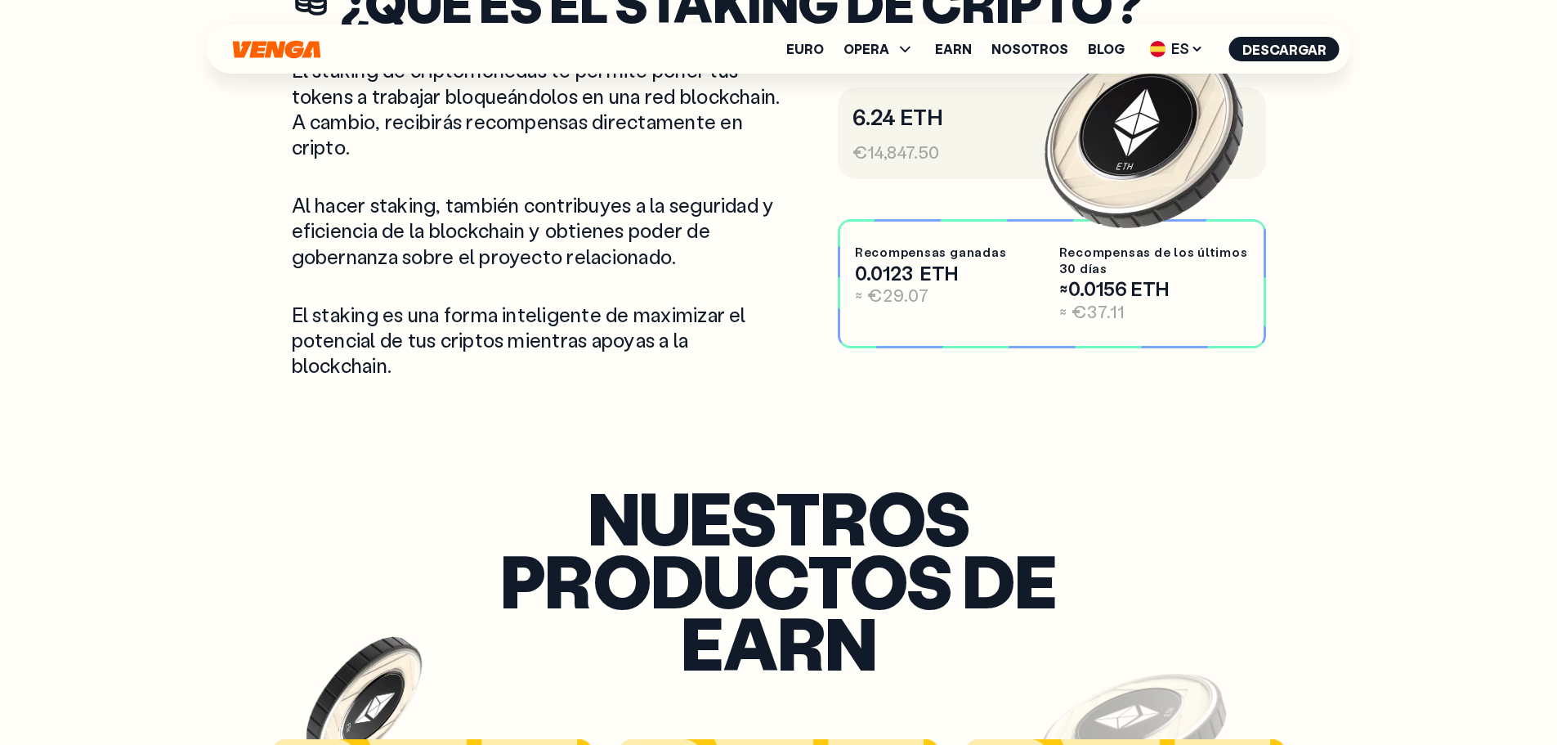
scroll to position [817, 0]
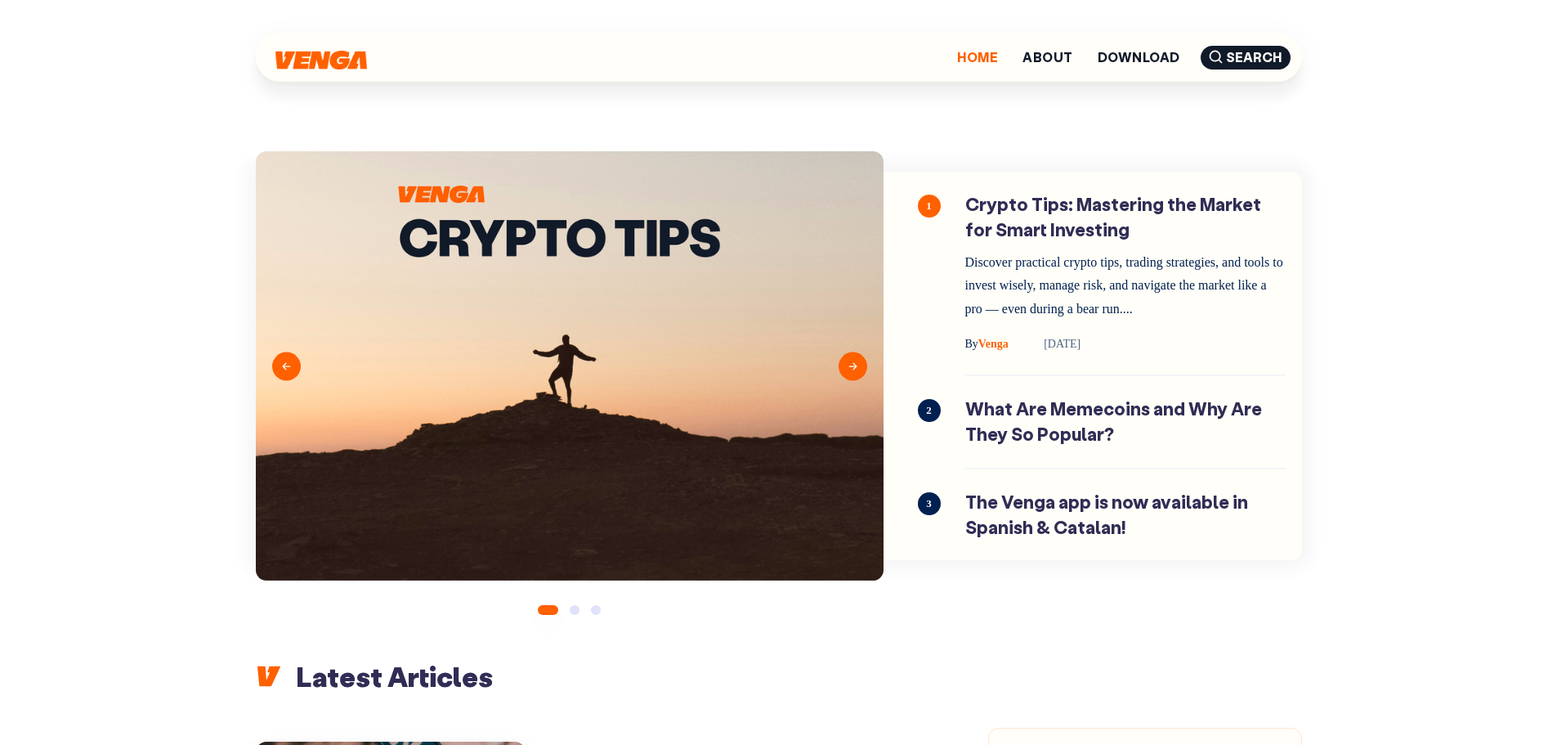
click at [977, 64] on link "Home" at bounding box center [977, 57] width 41 height 13
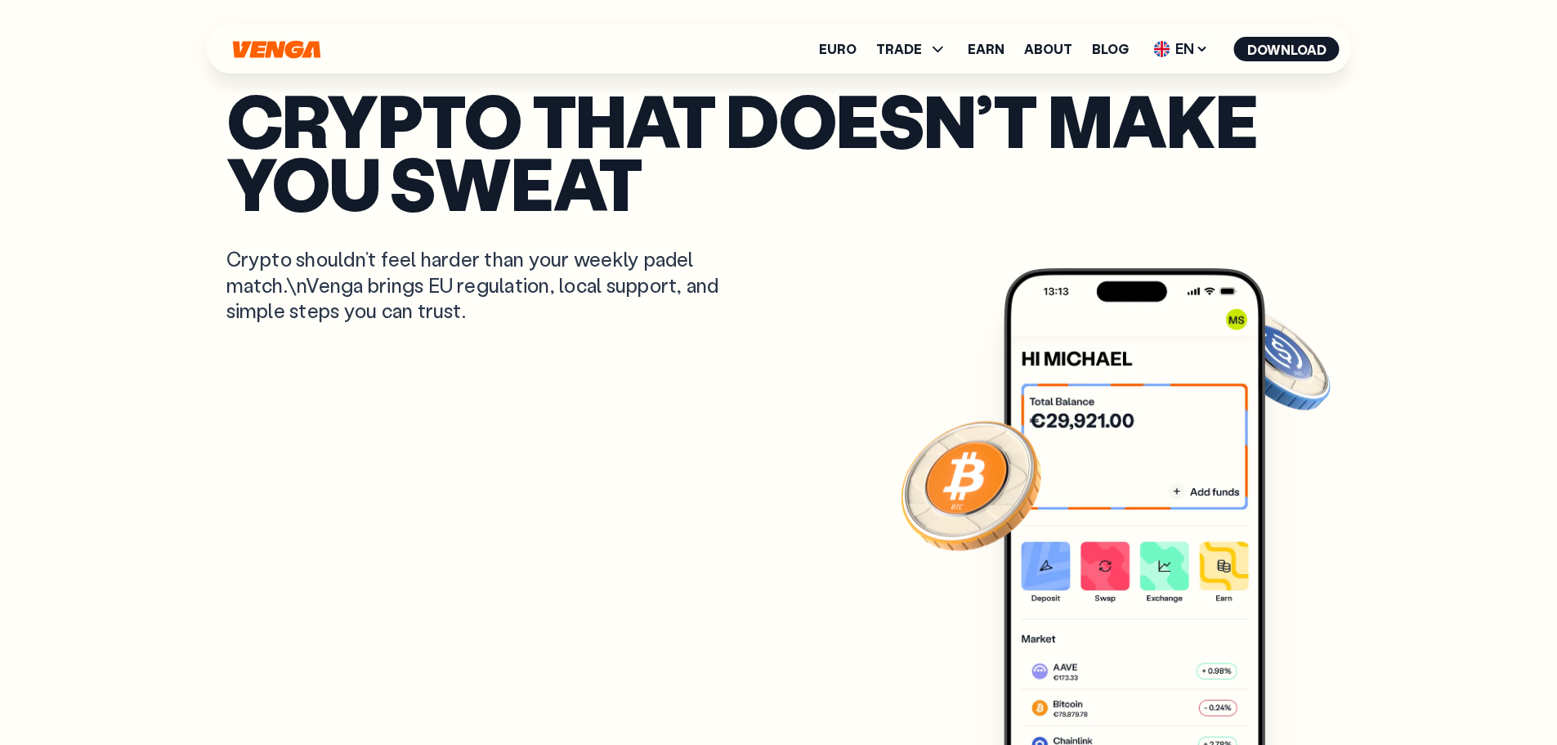
click at [843, 48] on link "Euro" at bounding box center [838, 48] width 38 height 13
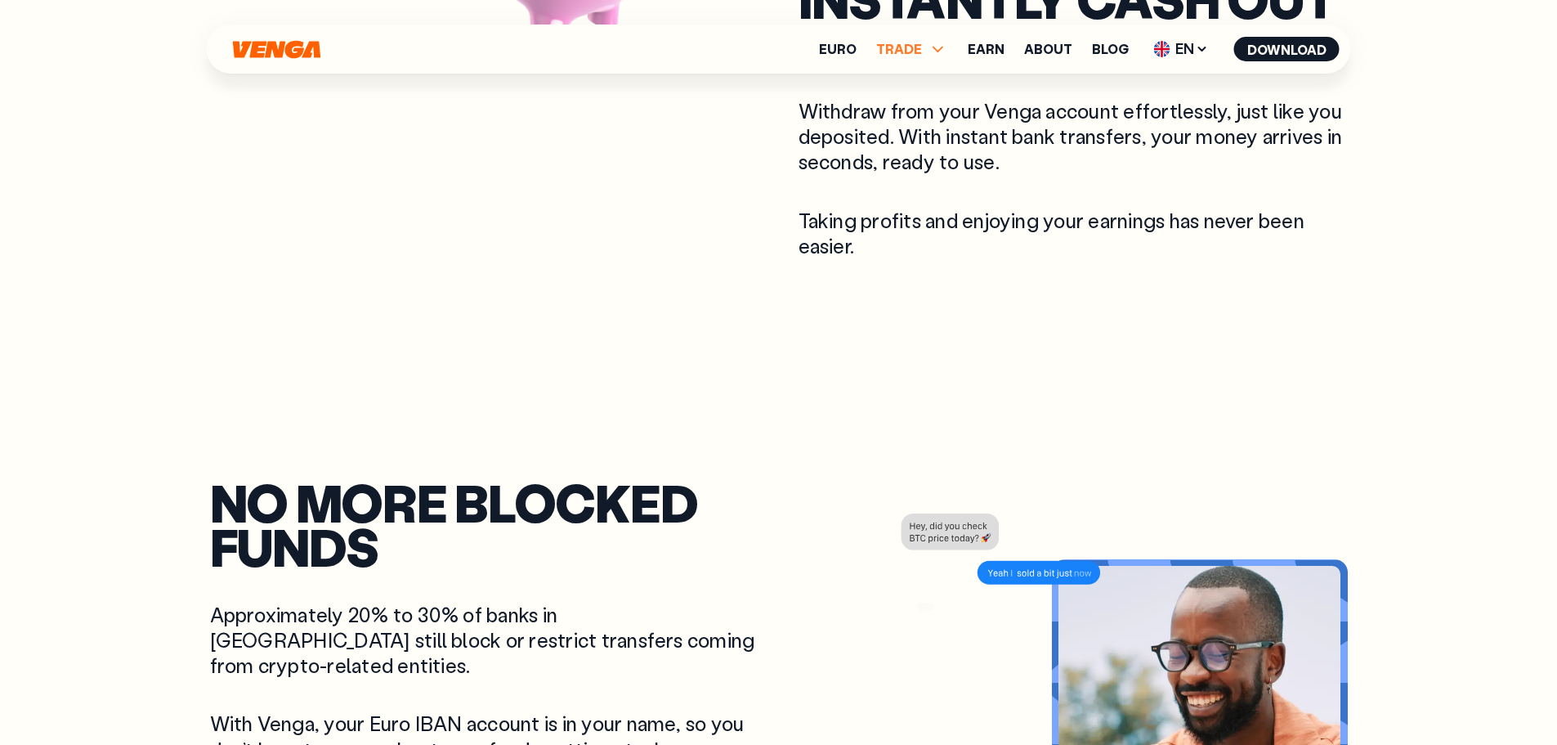
scroll to position [1471, 0]
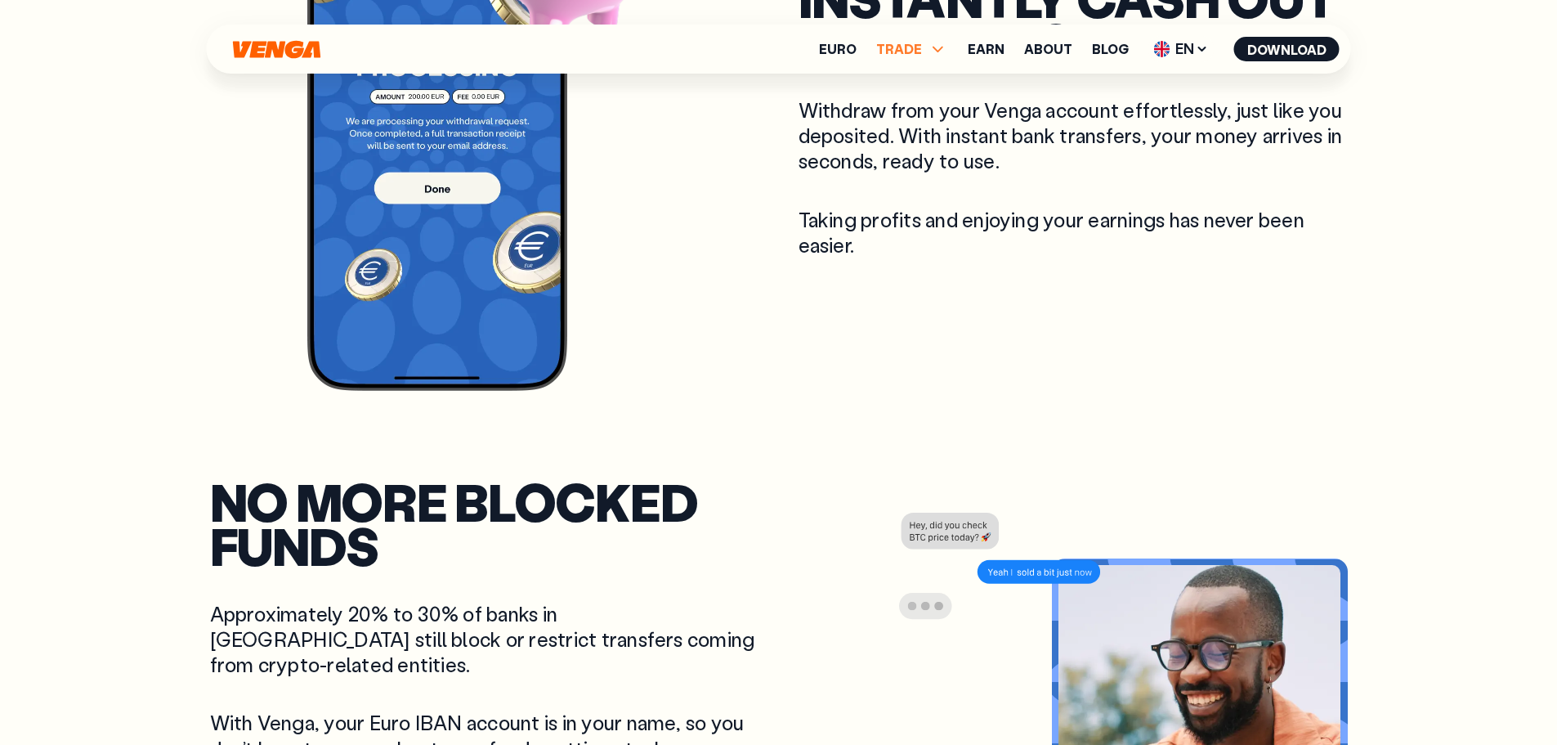
click at [935, 45] on icon at bounding box center [938, 49] width 20 height 20
click at [923, 84] on link "Buy" at bounding box center [912, 84] width 24 height 17
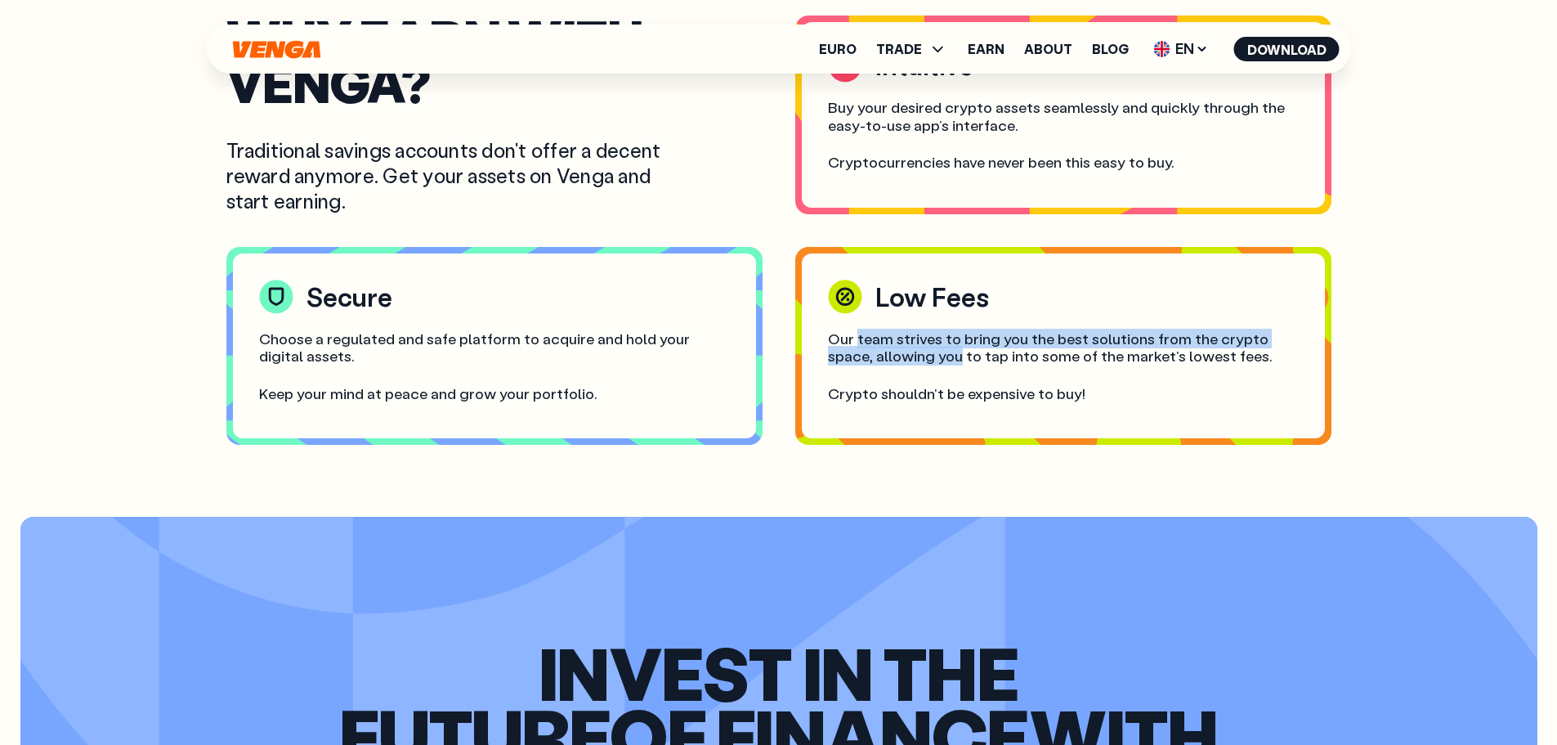
scroll to position [1308, 0]
drag, startPoint x: 856, startPoint y: 344, endPoint x: 1008, endPoint y: 361, distance: 153.8
click at [1008, 361] on p "Our team strives to bring you the best solutions from the crypto space, allowin…" at bounding box center [1063, 348] width 471 height 35
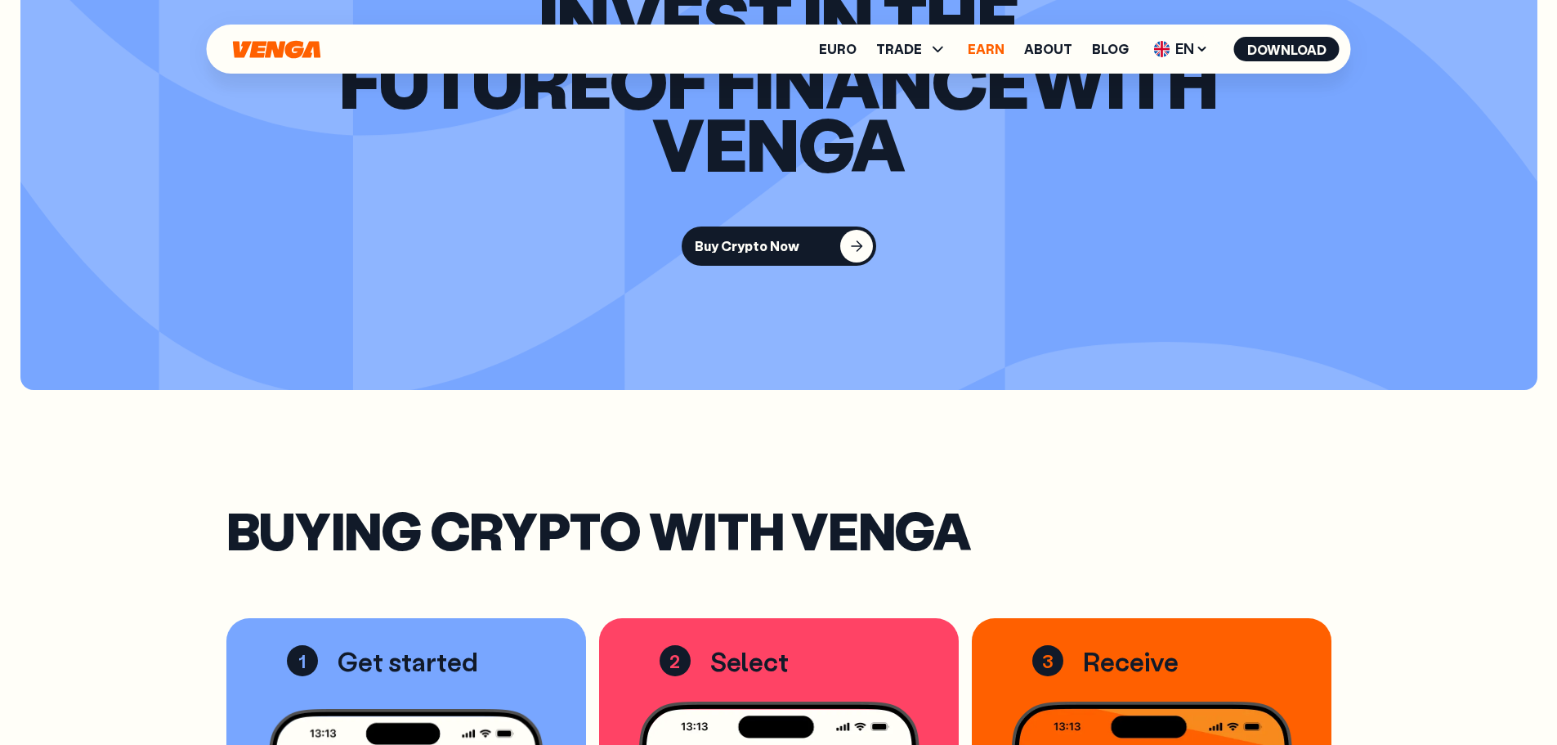
scroll to position [1961, 0]
click at [1003, 55] on link "Earn" at bounding box center [986, 48] width 37 height 13
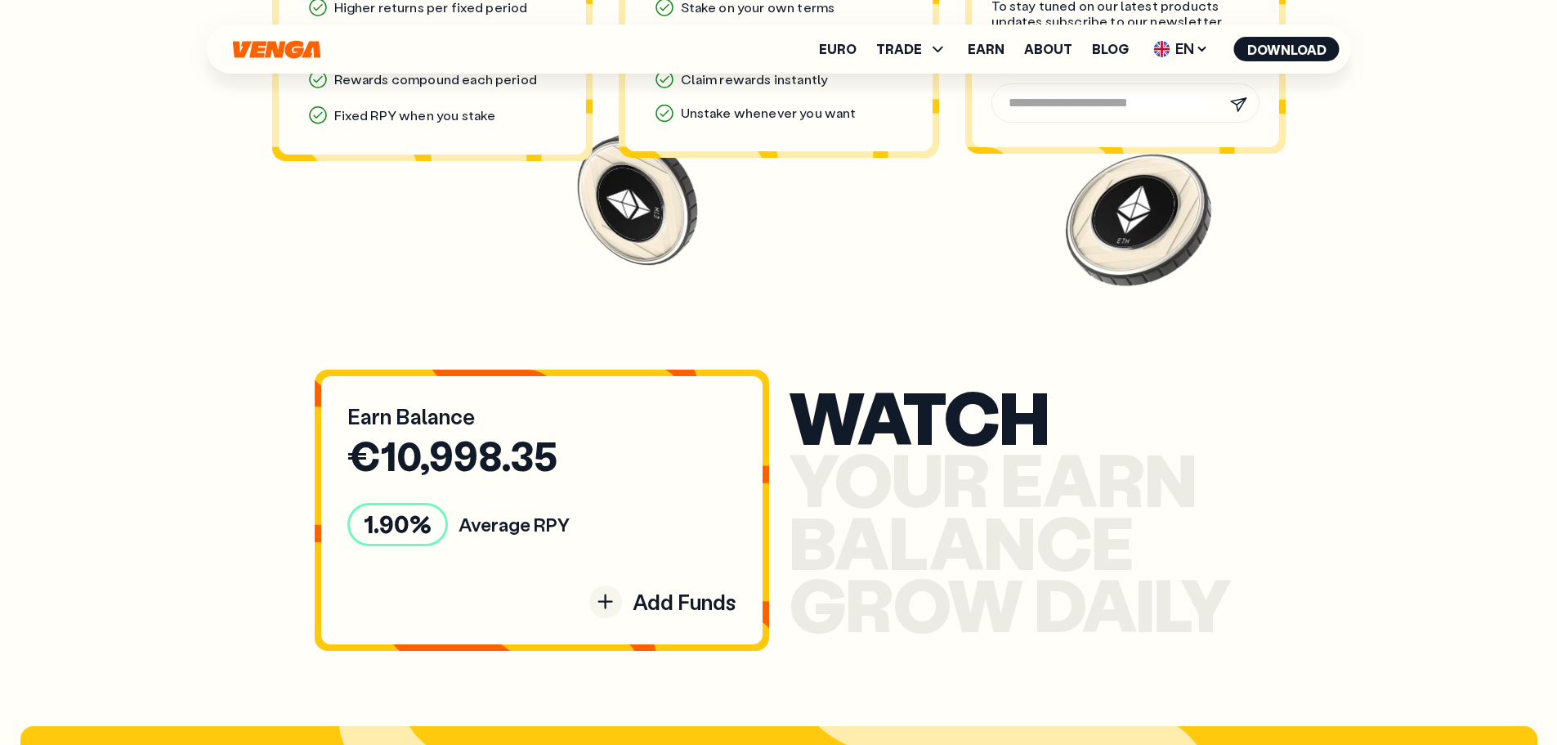
scroll to position [1634, 0]
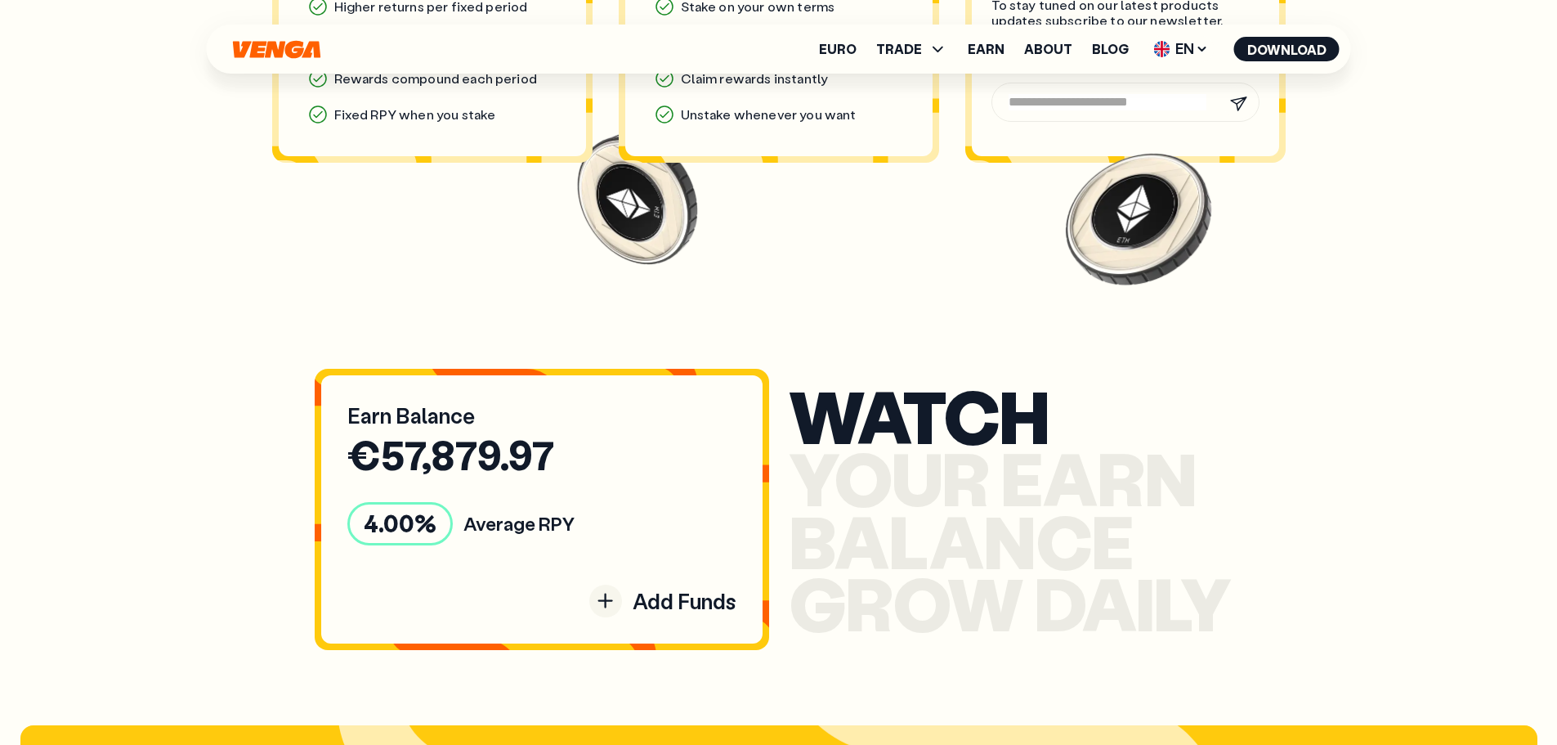
click at [643, 528] on div "4.00 % Average RPY" at bounding box center [541, 523] width 389 height 42
click at [621, 606] on div "Add Funds" at bounding box center [541, 600] width 389 height 33
click at [604, 597] on icon at bounding box center [604, 599] width 13 height 13
click at [431, 498] on div "Earn Balance € 57,879.97 4.00 % Average RPY Add Funds" at bounding box center [541, 508] width 441 height 267
click at [410, 520] on span "4.00" at bounding box center [389, 523] width 51 height 32
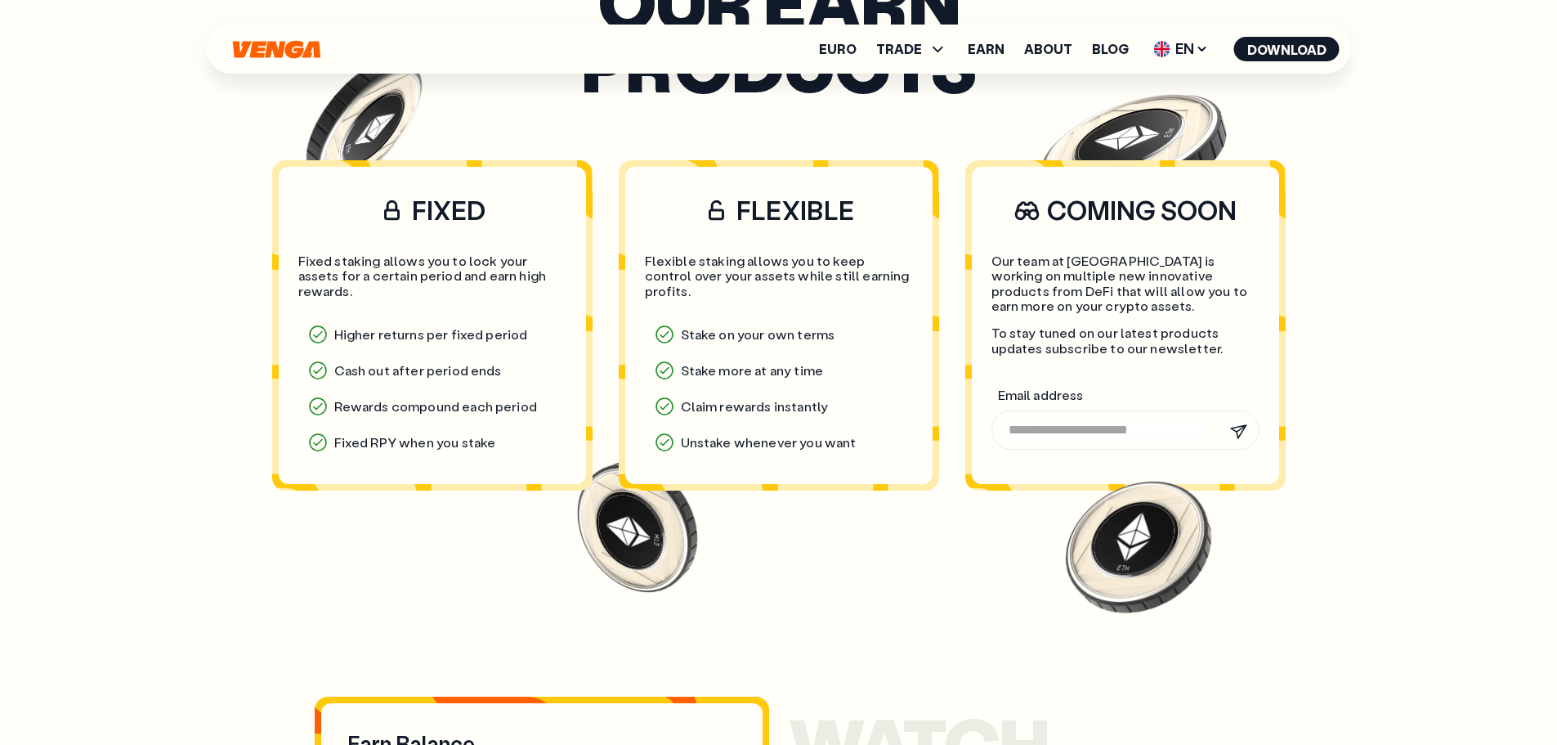
scroll to position [1308, 0]
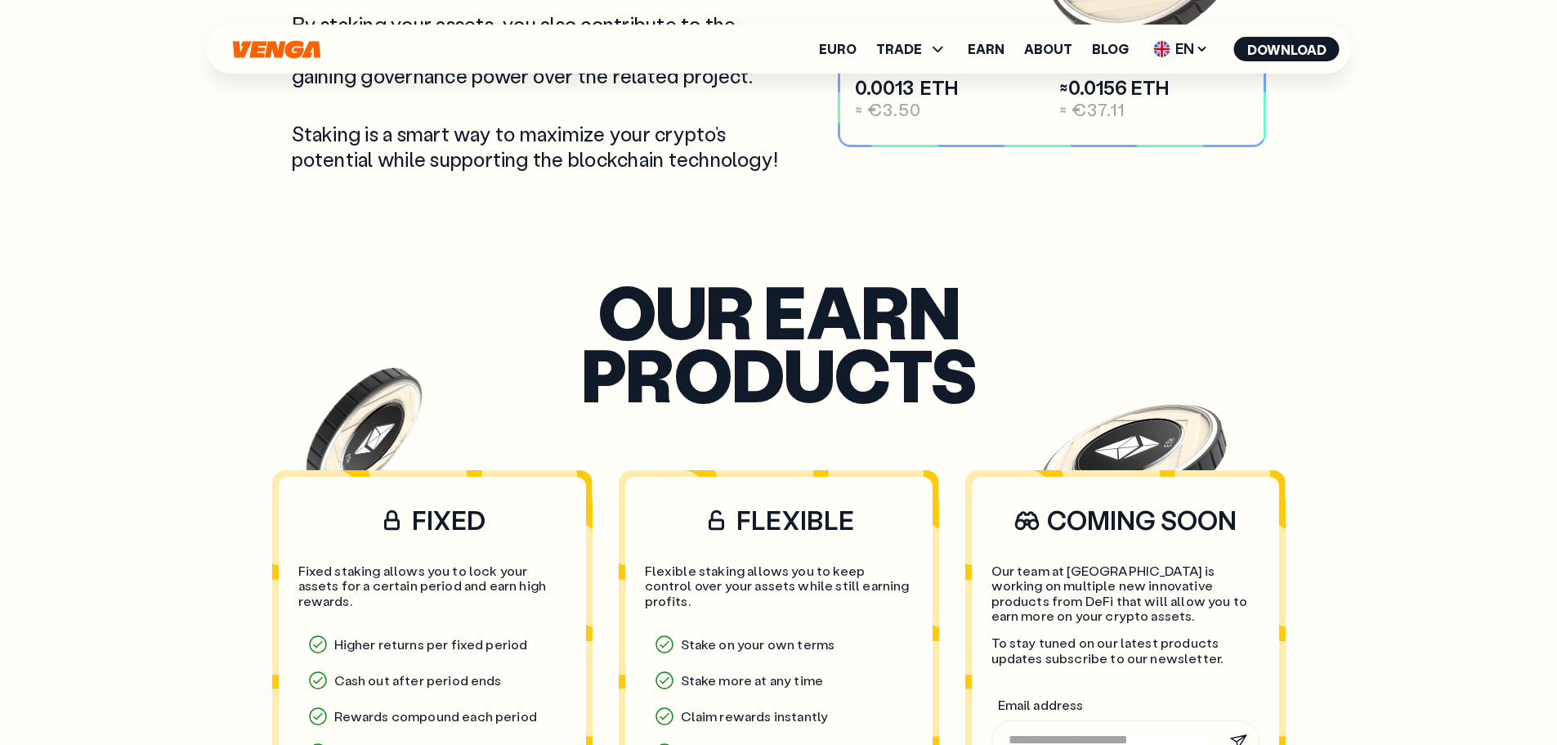
click at [695, 433] on section "Our earn products FIXED Fixed staking allows you to lock your assets for a cert…" at bounding box center [779, 587] width 1138 height 727
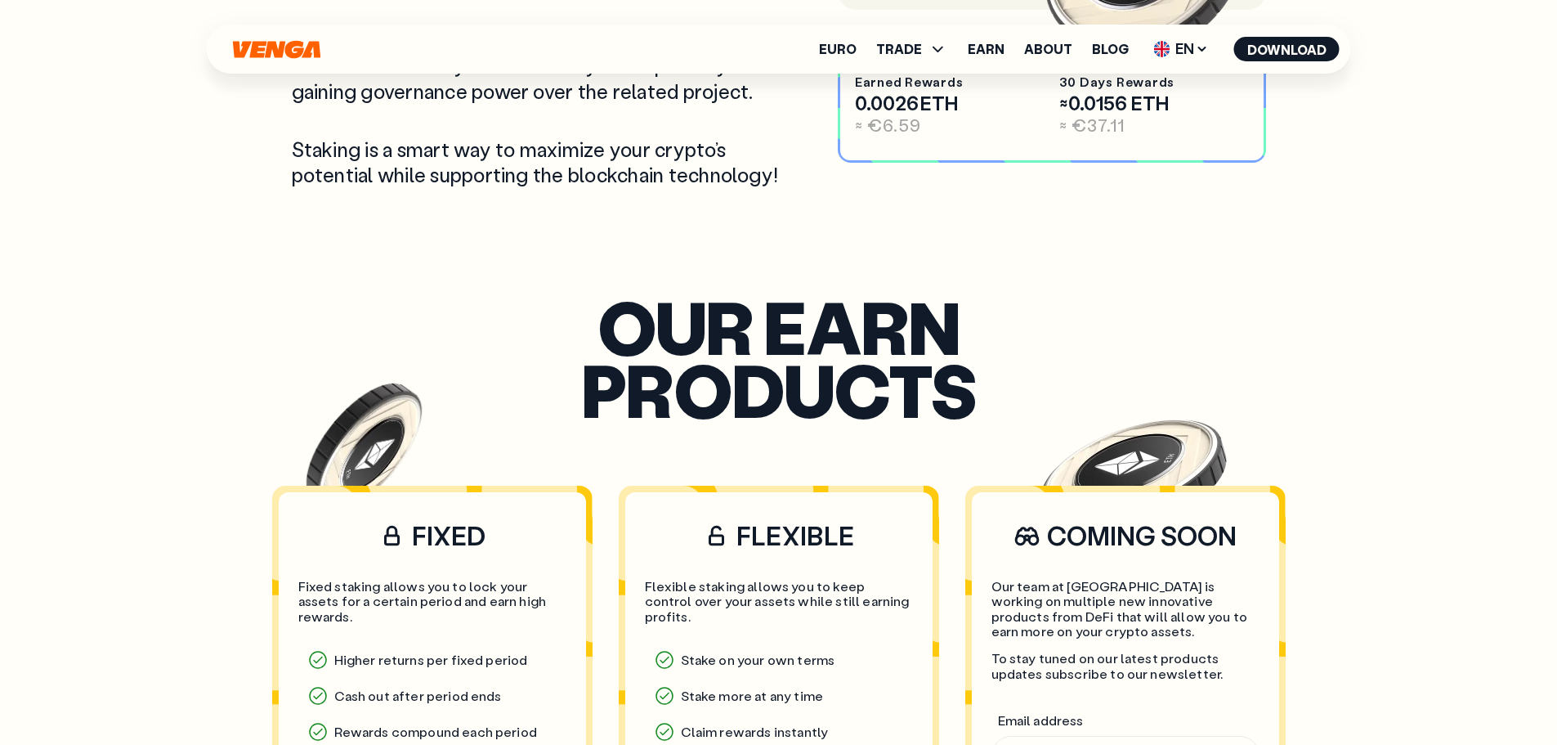
click at [727, 535] on icon at bounding box center [716, 535] width 27 height 26
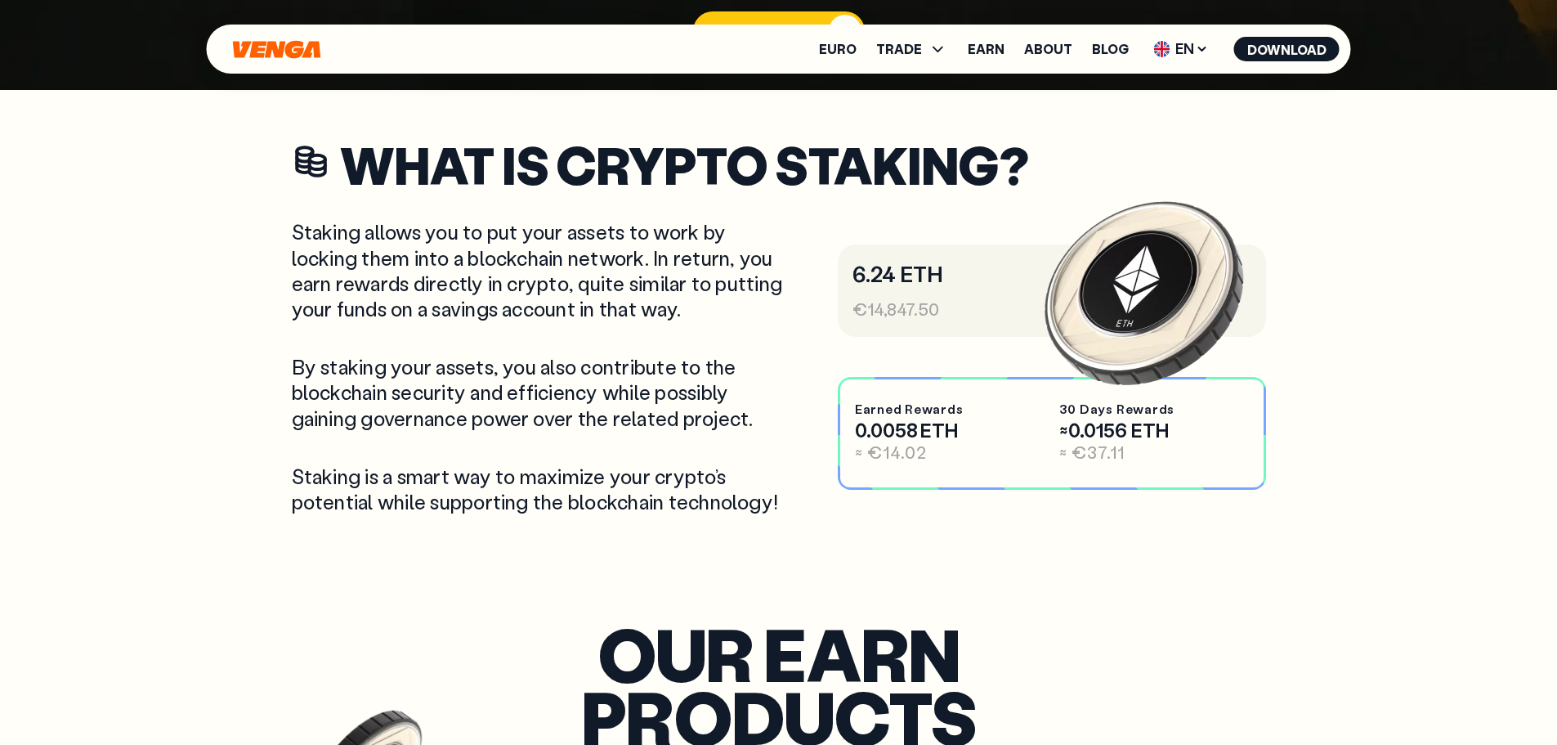
scroll to position [654, 0]
